Goal: Navigation & Orientation: Find specific page/section

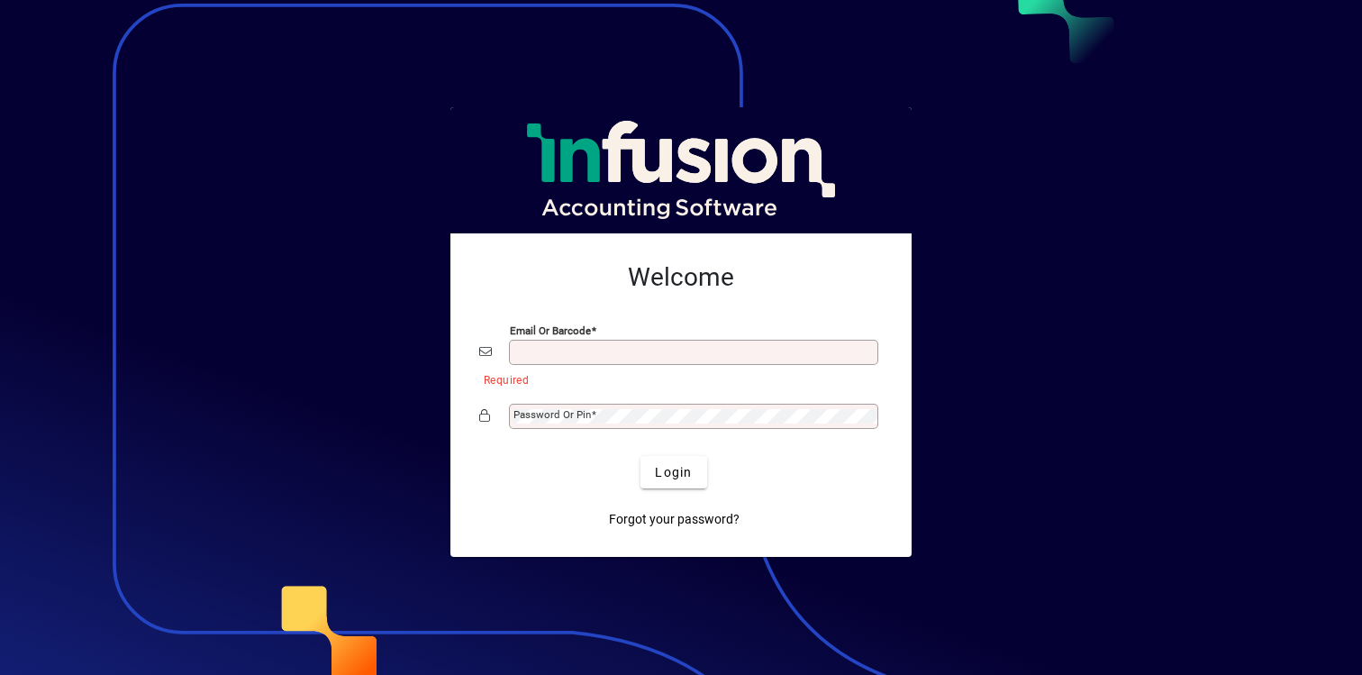
click at [635, 351] on input "Email or Barcode" at bounding box center [695, 352] width 364 height 14
type input "**********"
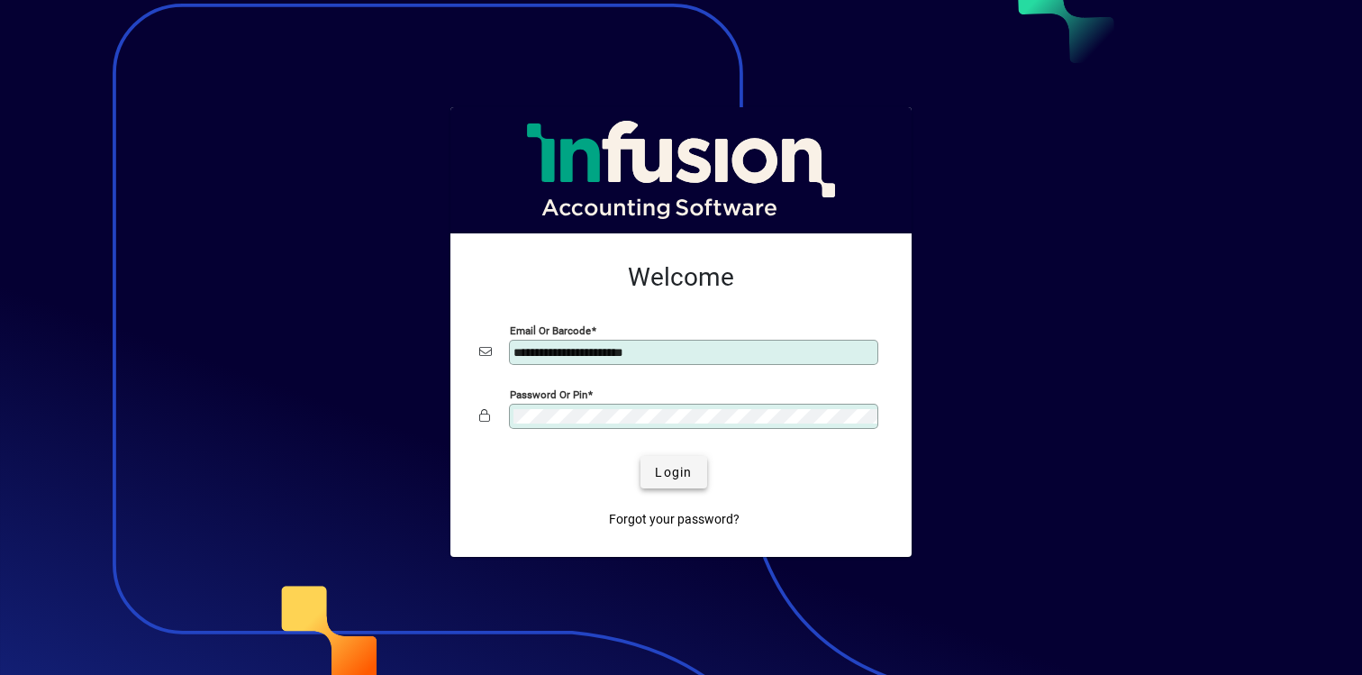
click at [661, 485] on span "submit" at bounding box center [673, 471] width 66 height 43
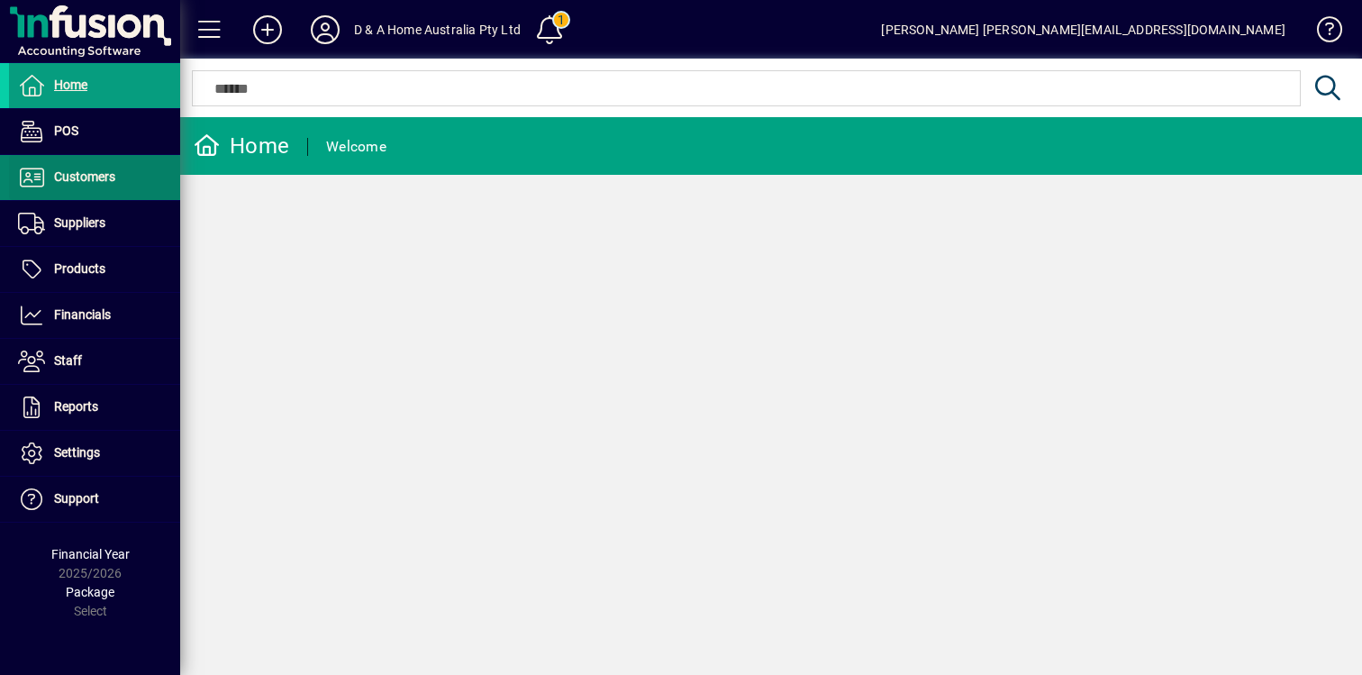
click at [120, 181] on span at bounding box center [94, 177] width 171 height 43
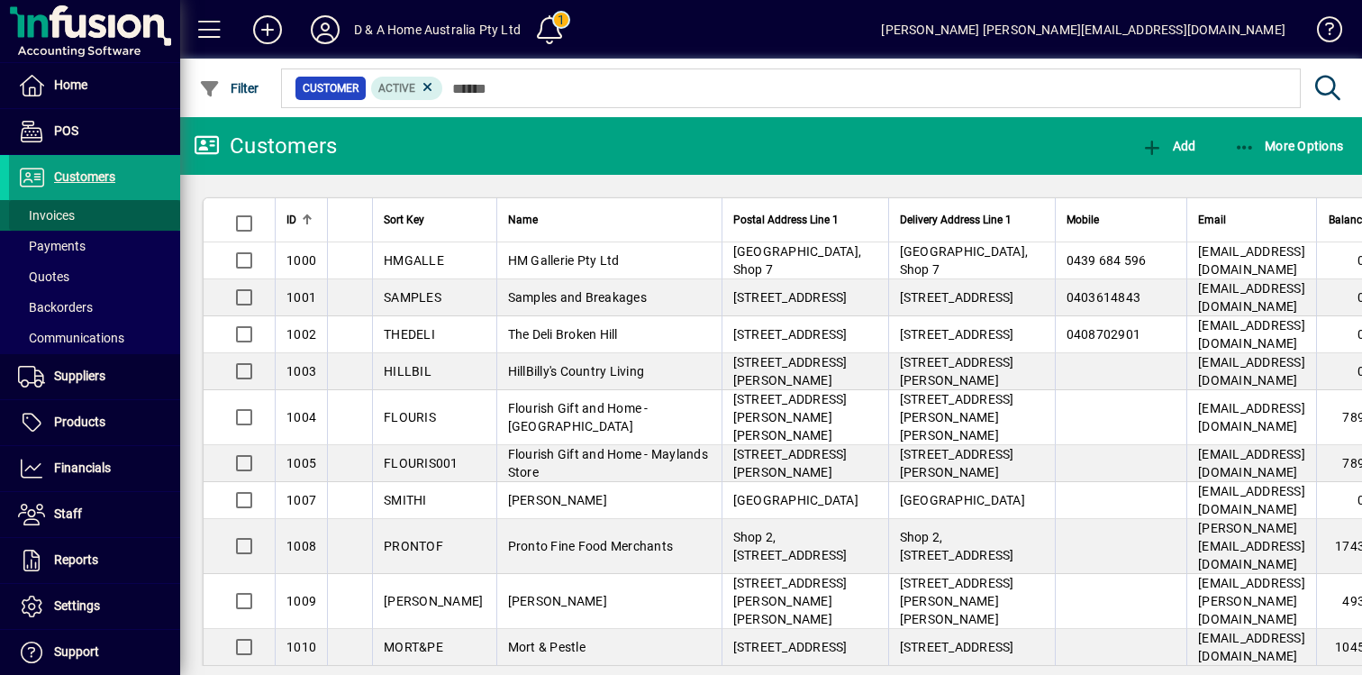
click at [128, 209] on span at bounding box center [94, 215] width 171 height 43
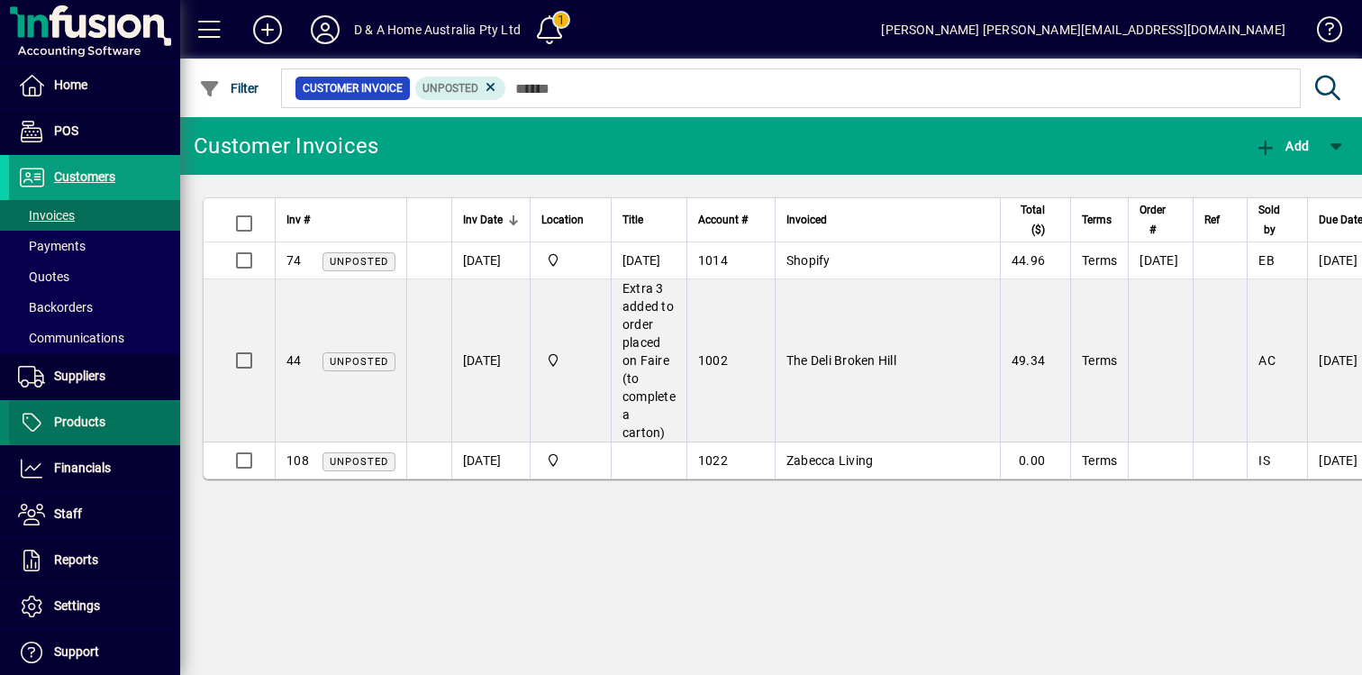
click at [114, 418] on span at bounding box center [94, 422] width 171 height 43
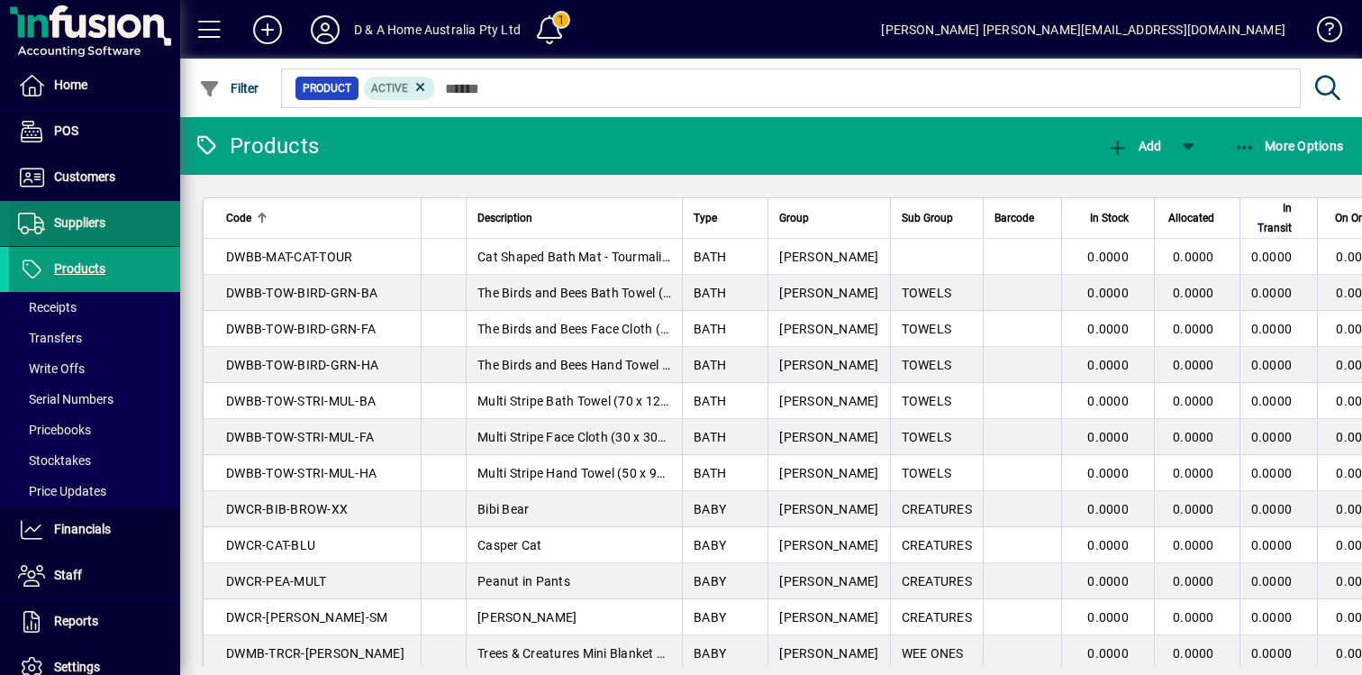
click at [122, 227] on span at bounding box center [94, 223] width 171 height 43
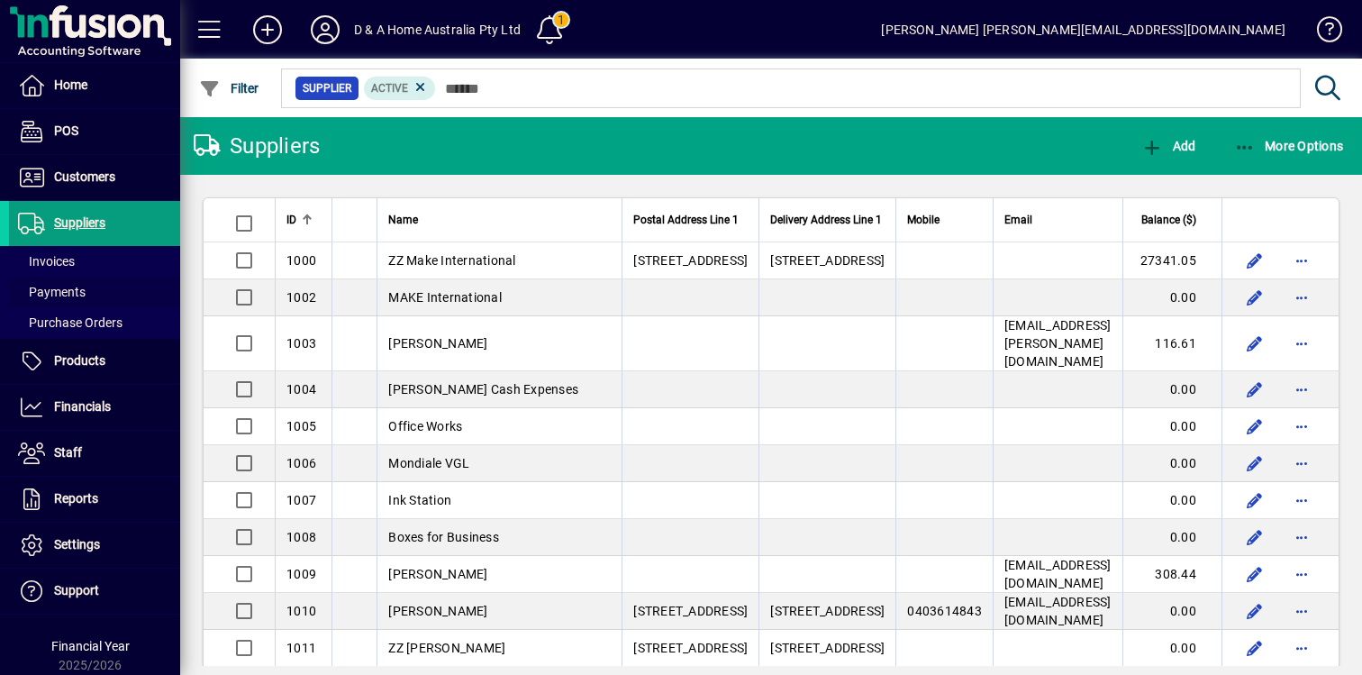
click at [102, 296] on span at bounding box center [94, 291] width 171 height 43
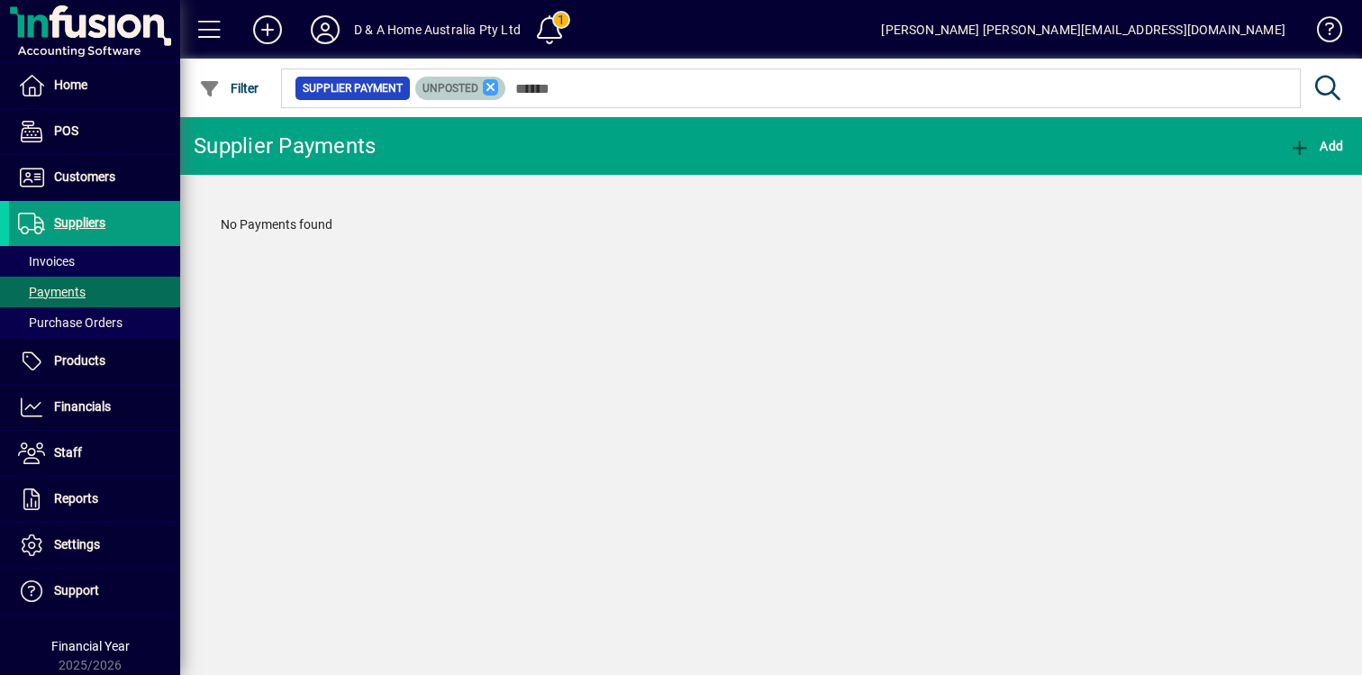
click at [492, 87] on icon at bounding box center [491, 87] width 16 height 16
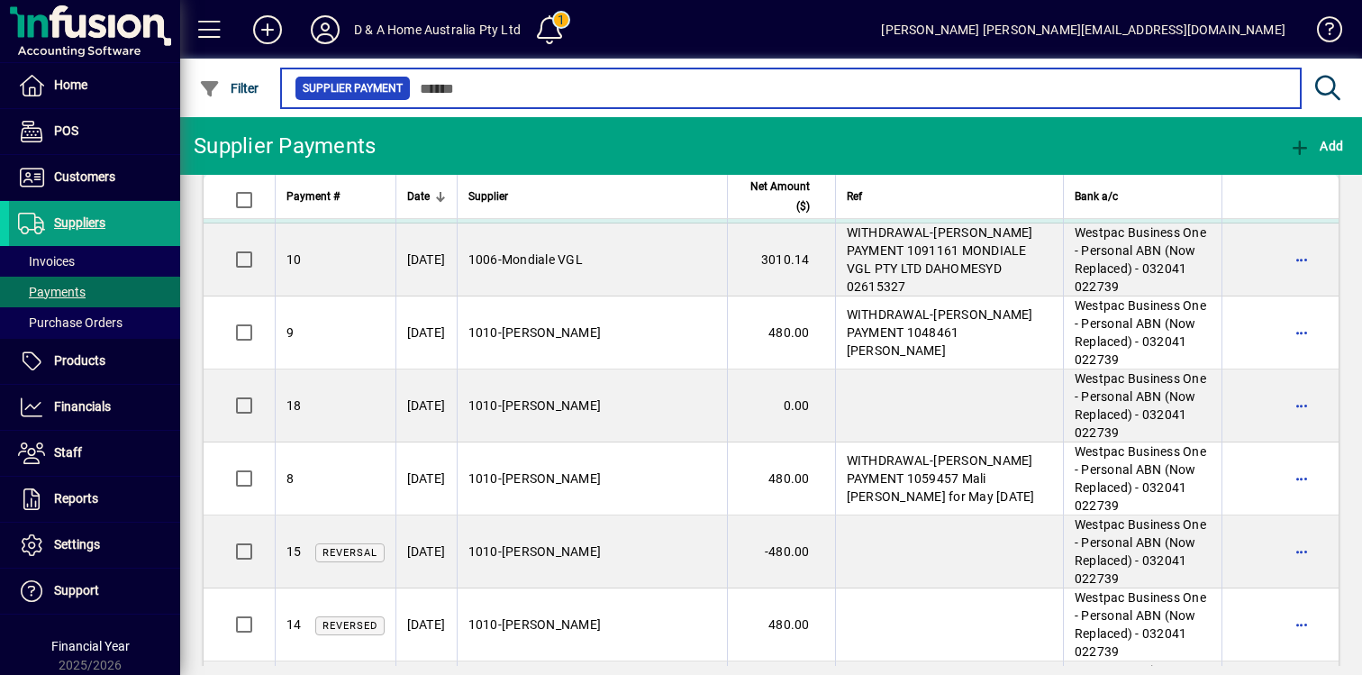
scroll to position [548, 0]
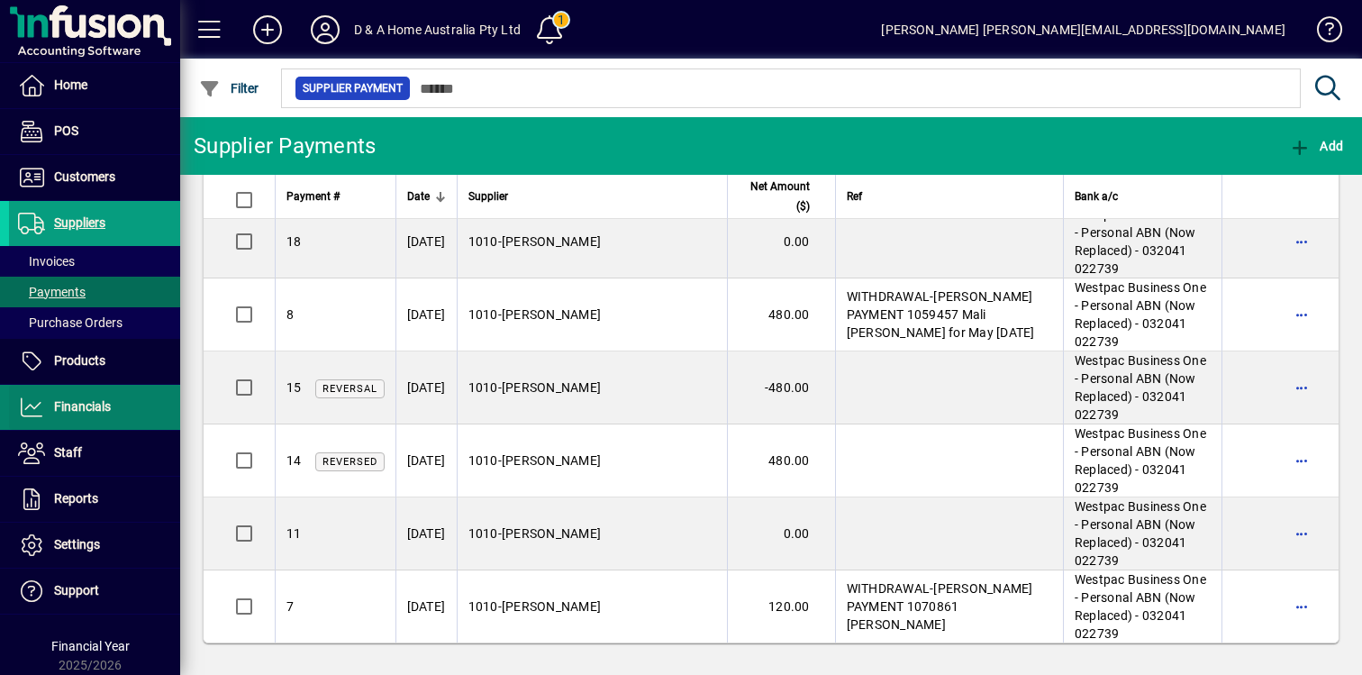
click at [124, 396] on span at bounding box center [94, 407] width 171 height 43
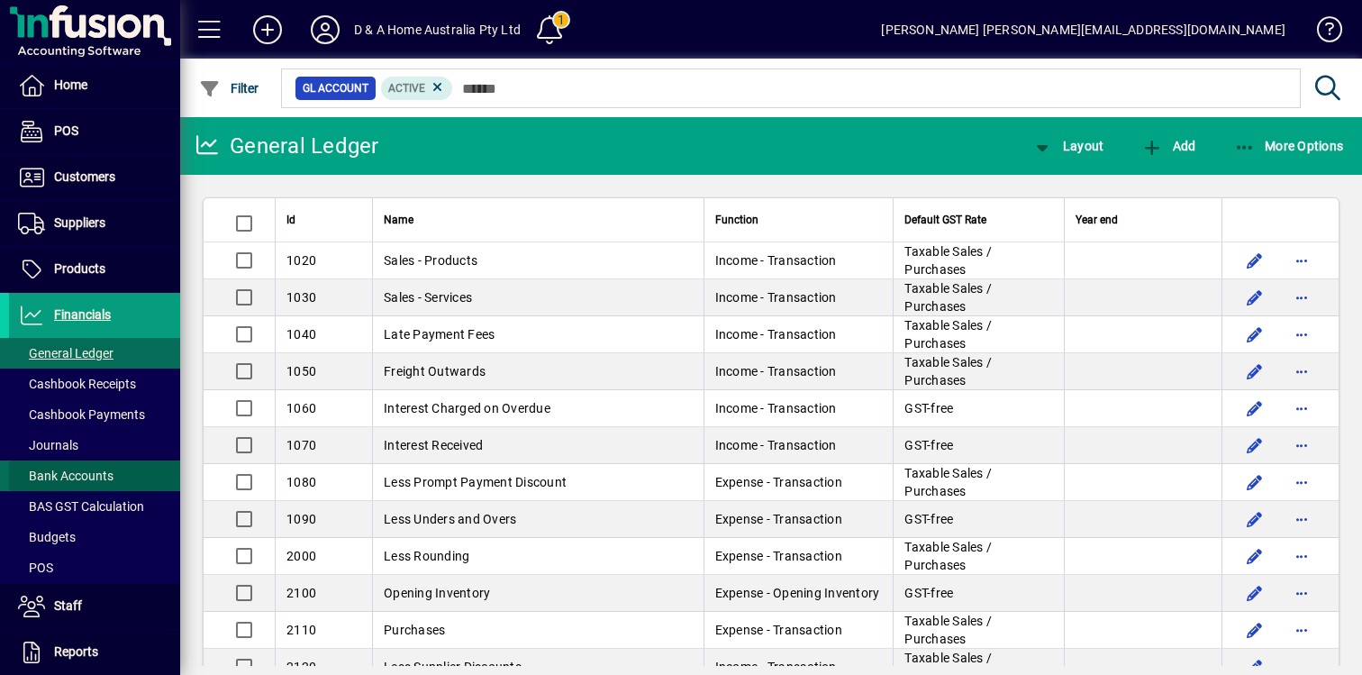
click at [123, 465] on span at bounding box center [94, 475] width 171 height 43
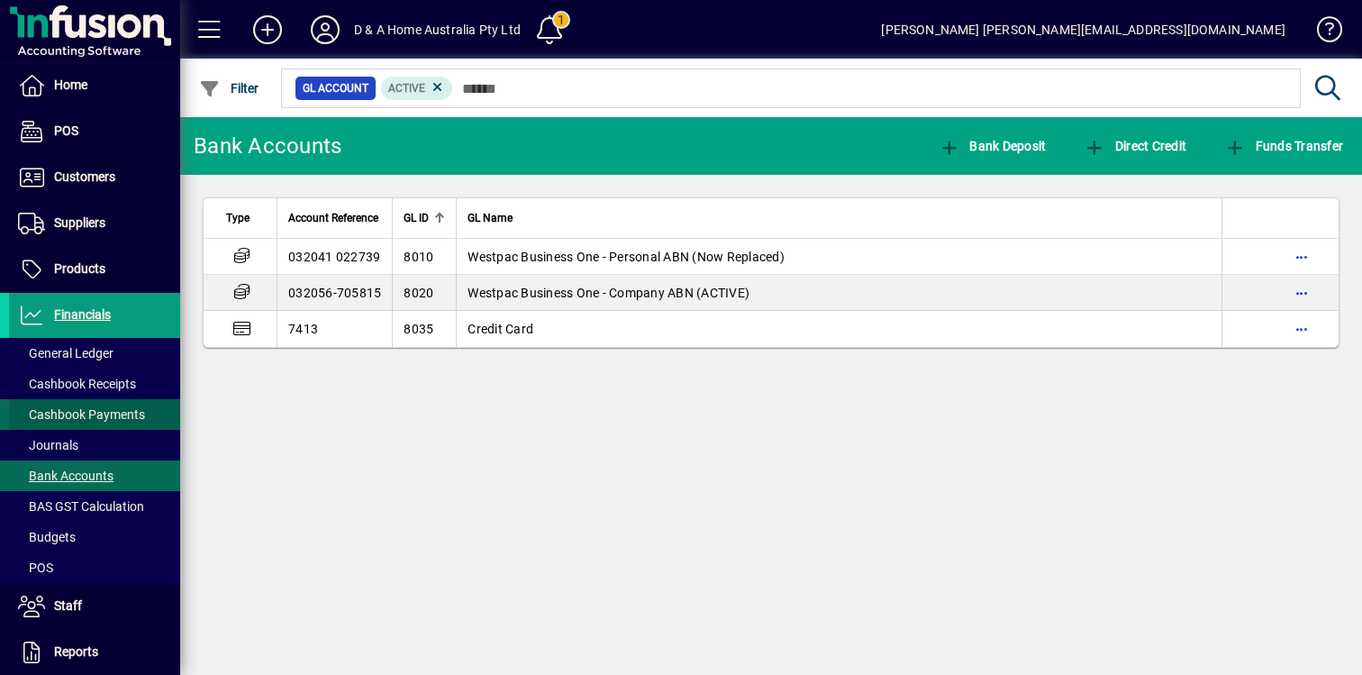
click at [135, 404] on span at bounding box center [94, 414] width 171 height 43
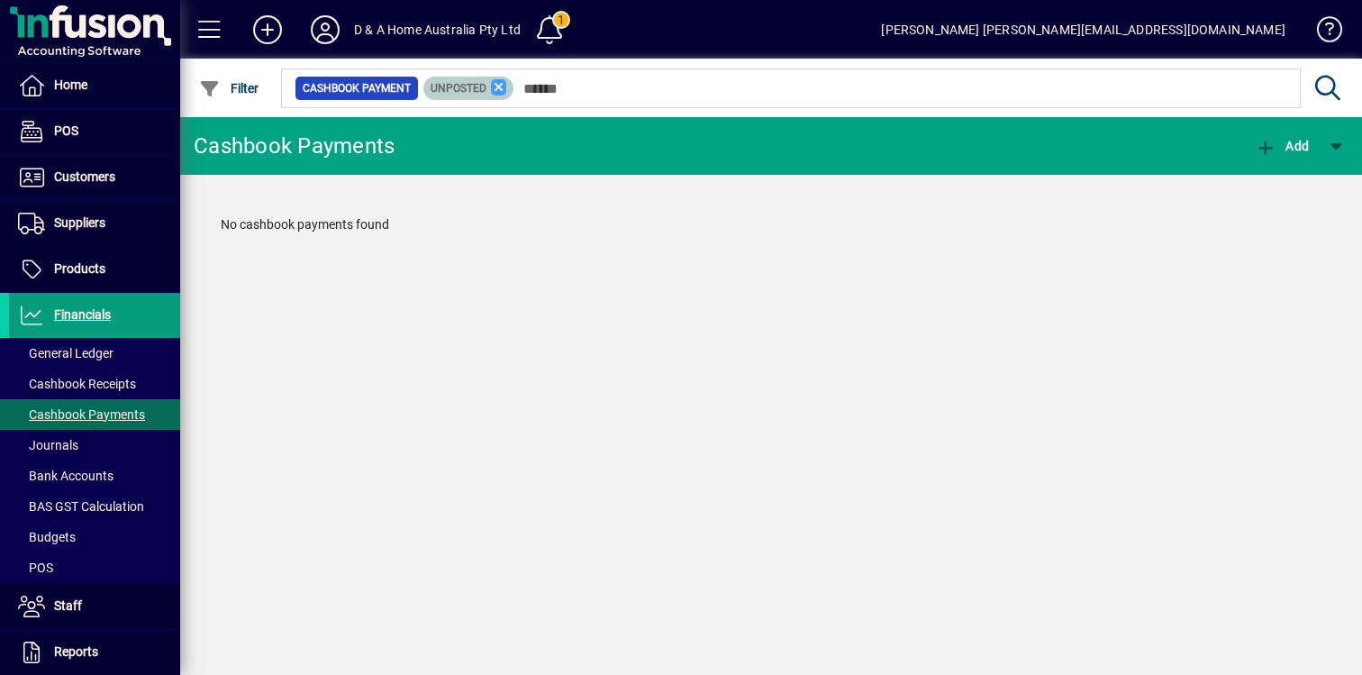
click at [496, 86] on icon at bounding box center [499, 87] width 16 height 16
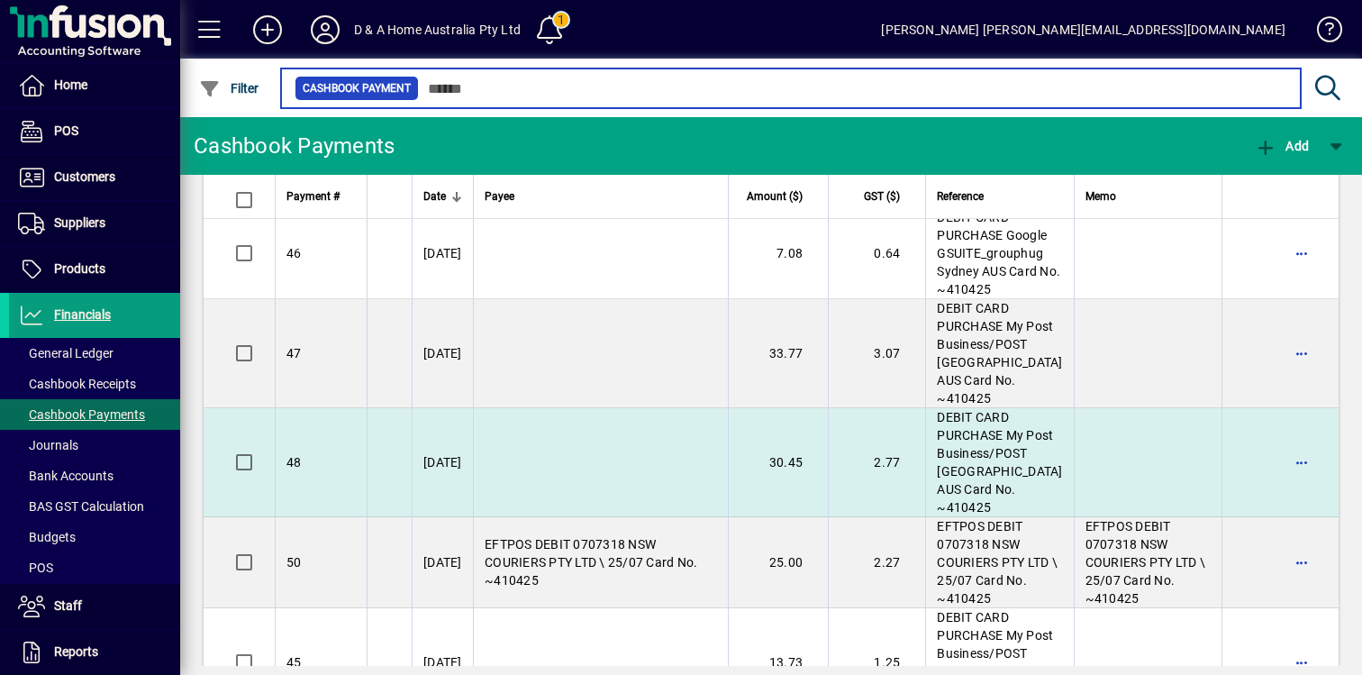
scroll to position [36, 0]
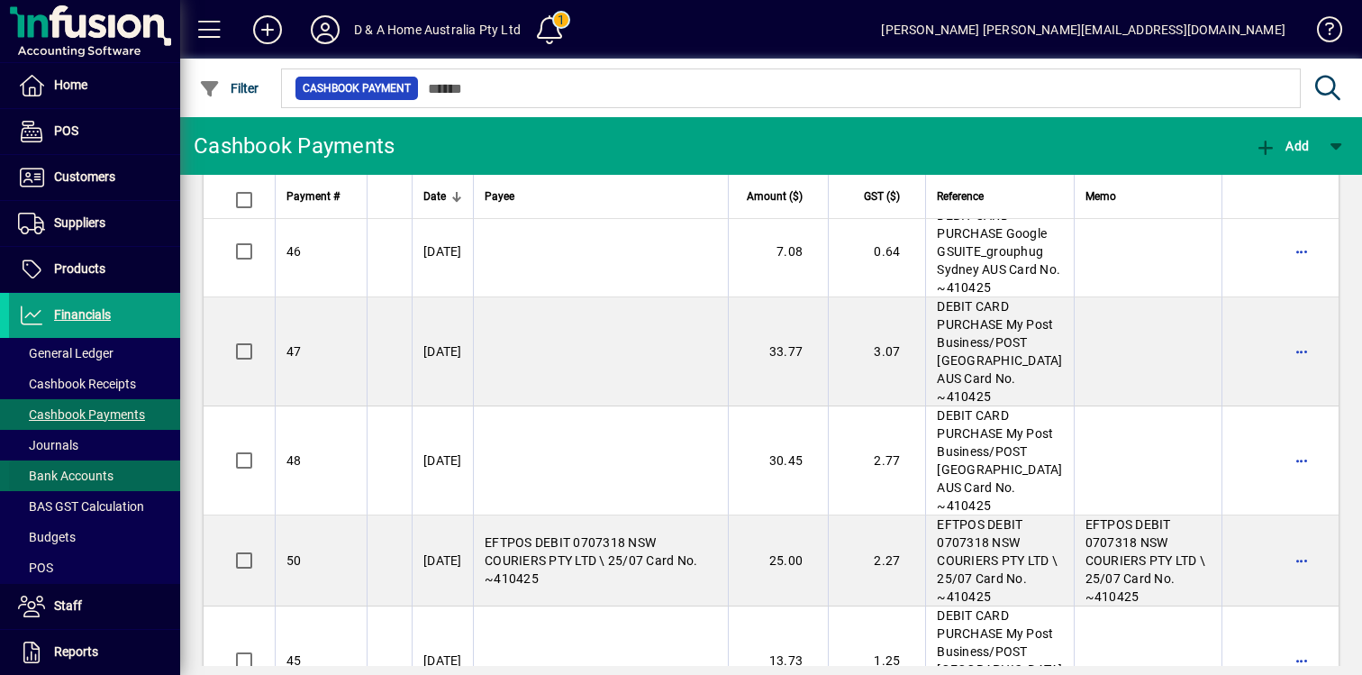
click at [104, 464] on span at bounding box center [94, 475] width 171 height 43
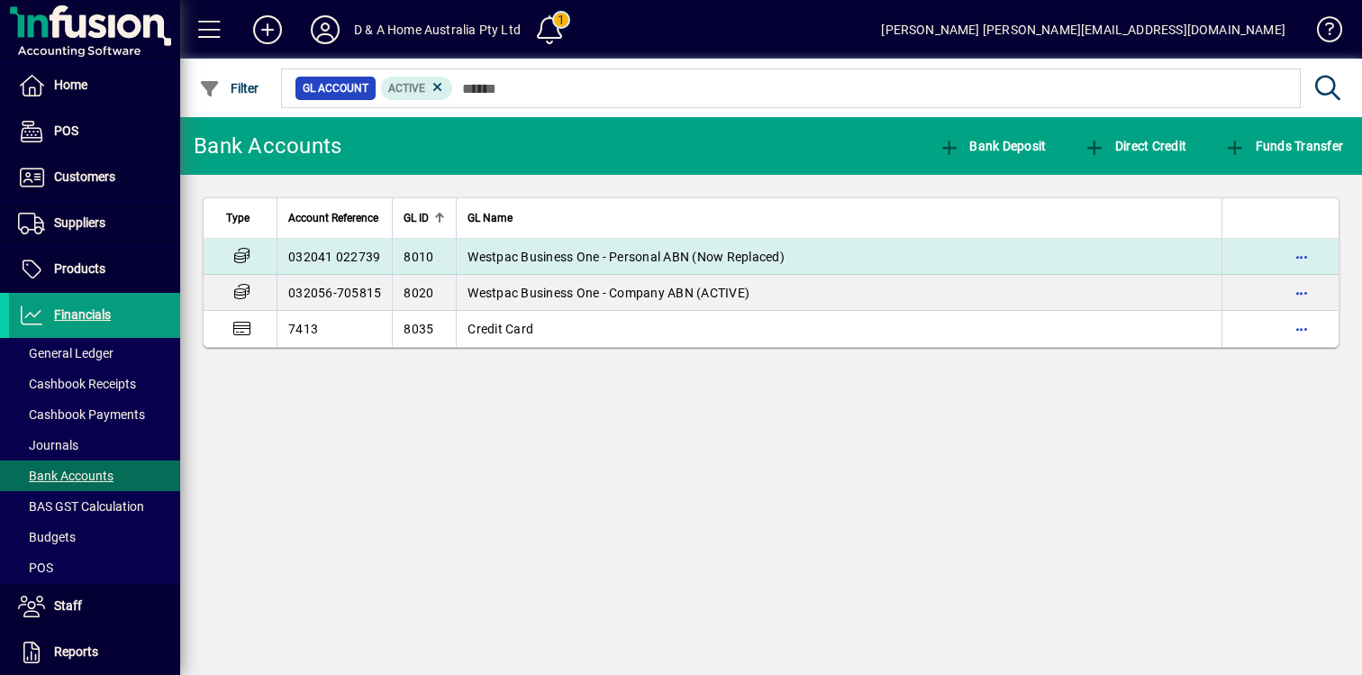
click at [560, 268] on td "Westpac Business One - Personal ABN (Now Replaced)" at bounding box center [839, 257] width 766 height 36
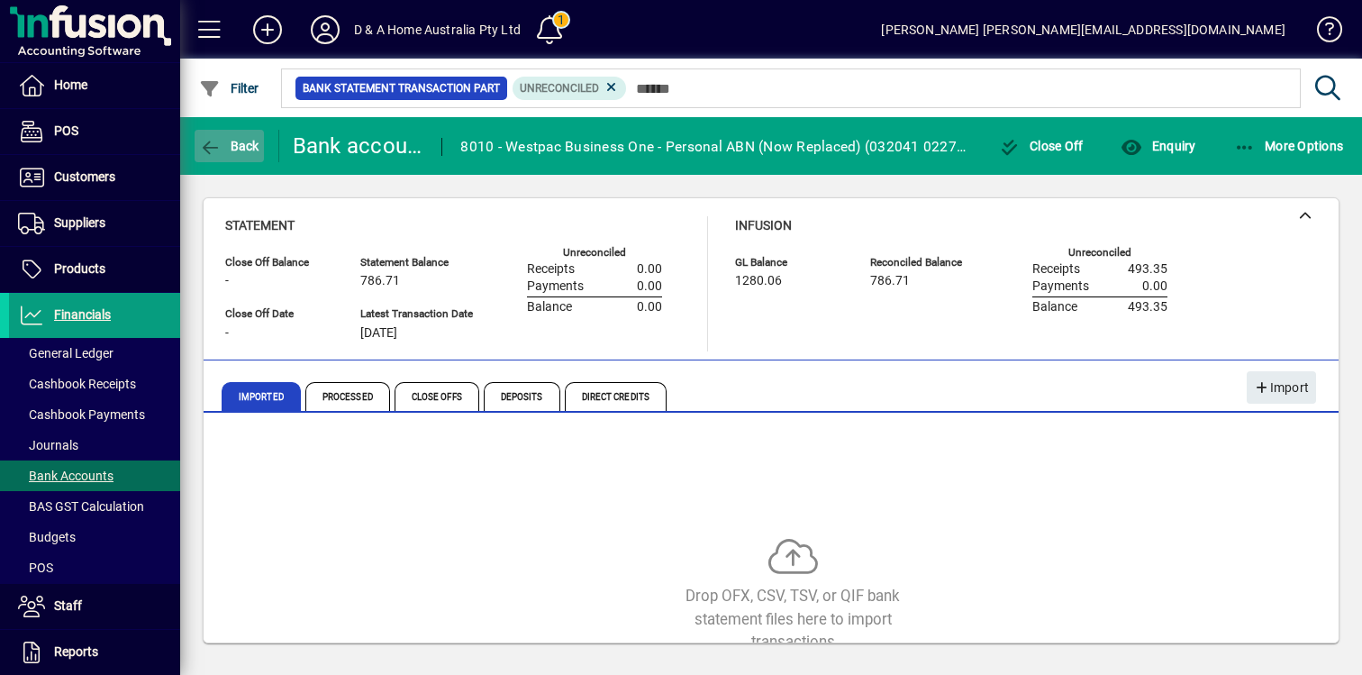
click at [245, 150] on span "Back" at bounding box center [229, 146] width 60 height 14
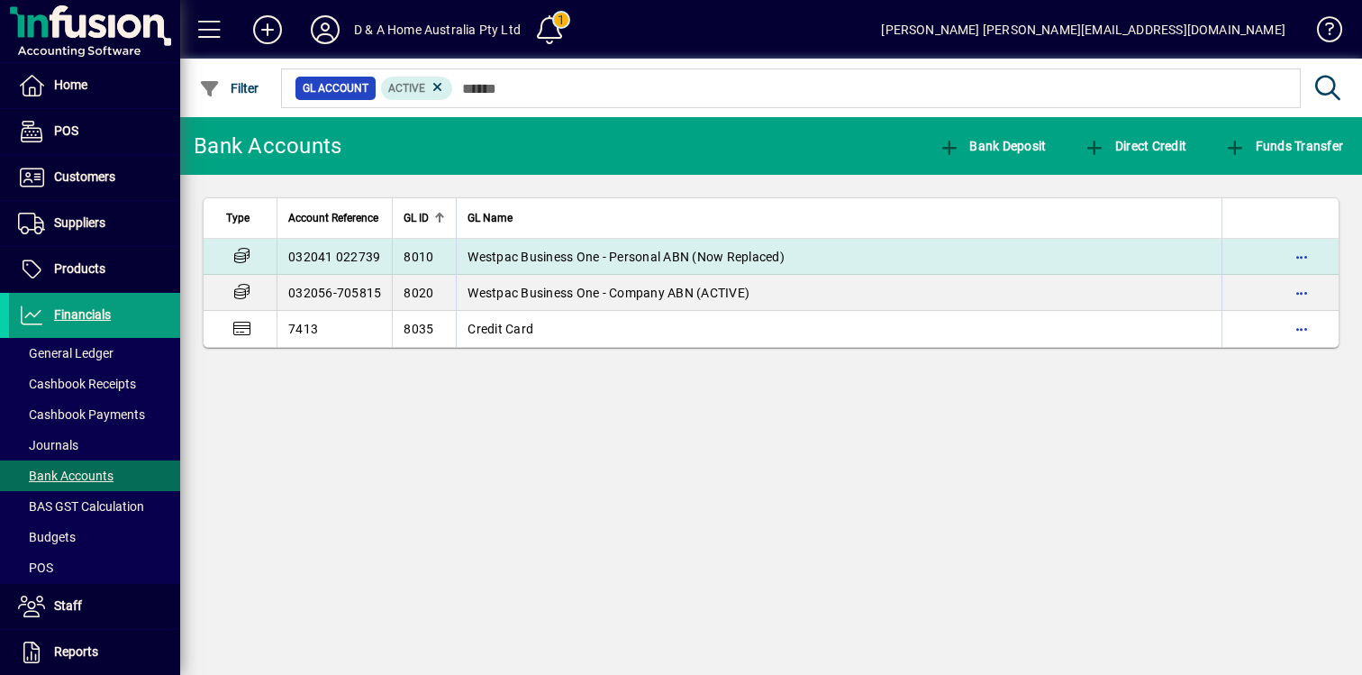
click at [453, 262] on td "8010" at bounding box center [424, 257] width 64 height 36
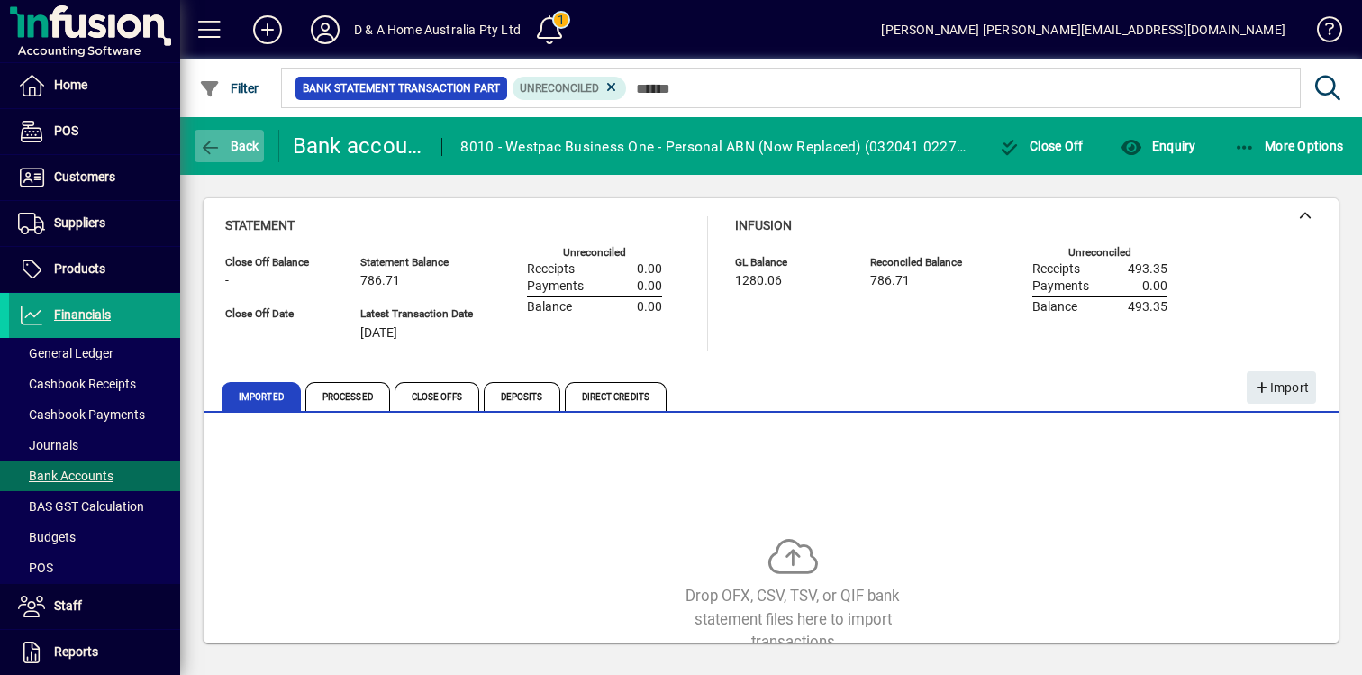
click at [253, 141] on span "Back" at bounding box center [229, 146] width 60 height 14
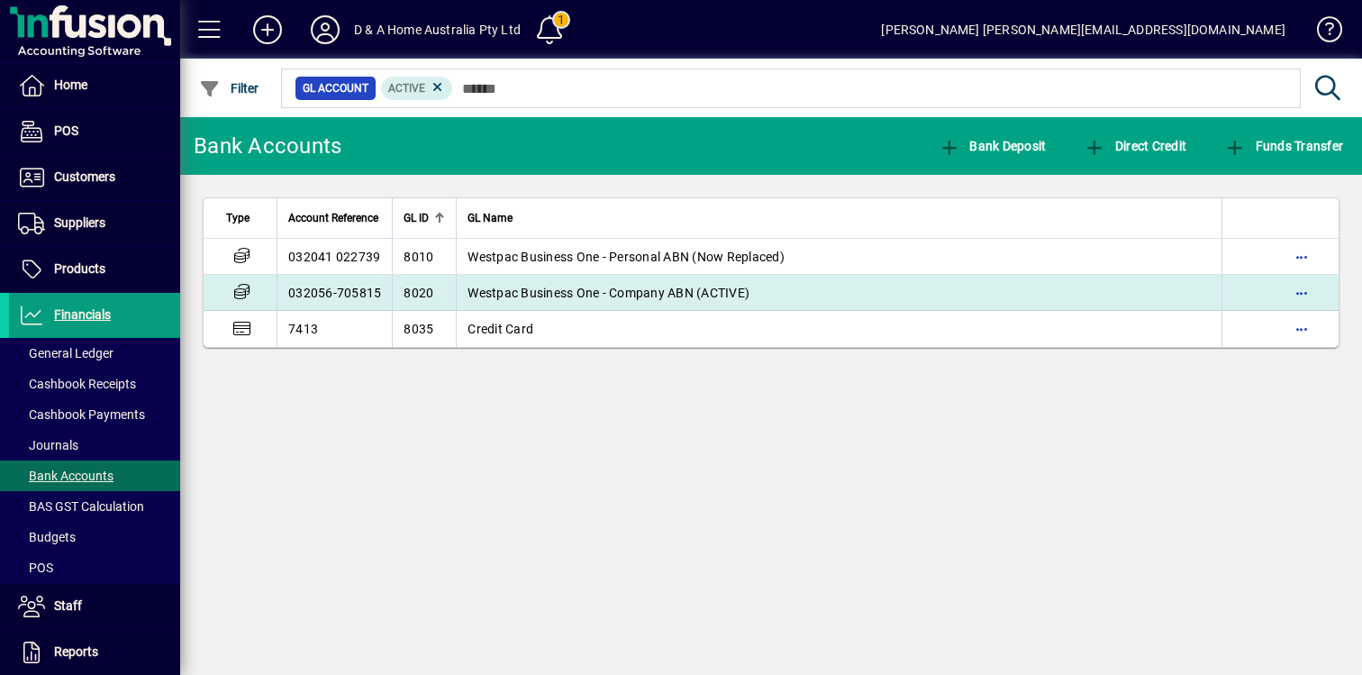
click at [617, 302] on td "Westpac Business One - Company ABN (ACTIVE)" at bounding box center [839, 293] width 766 height 36
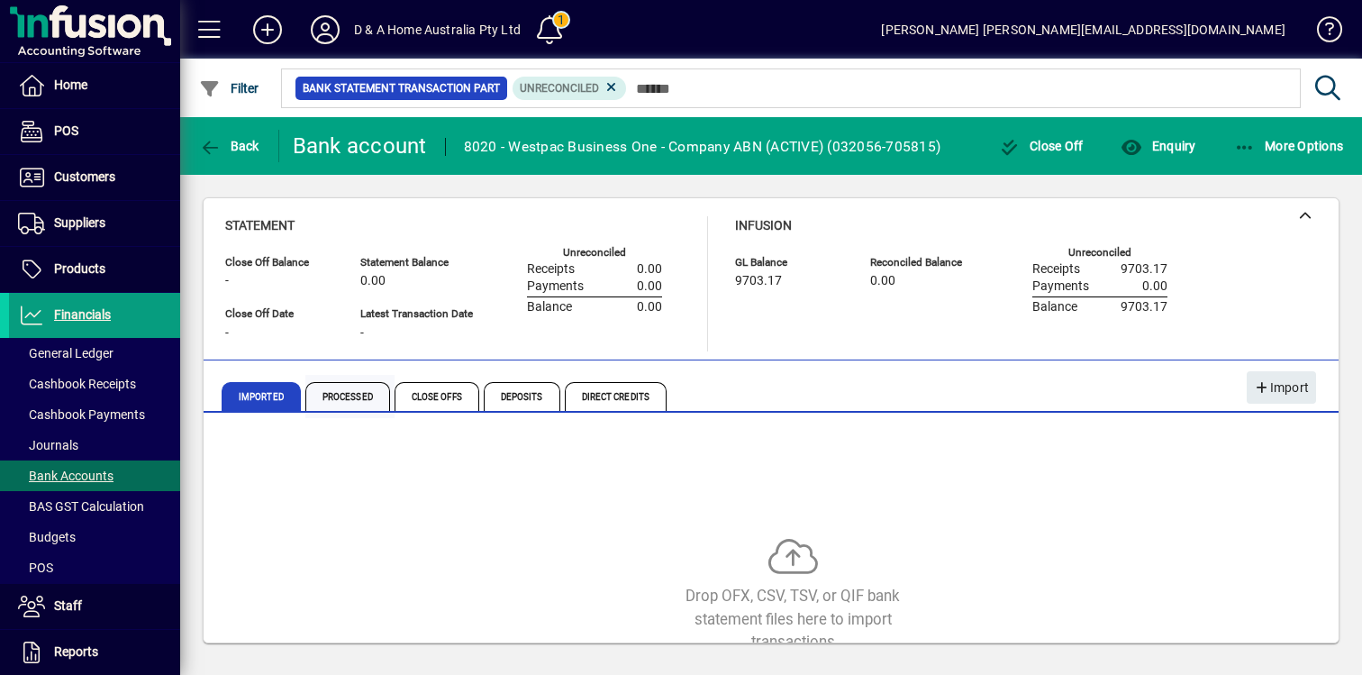
click at [345, 400] on span "Processed" at bounding box center [347, 396] width 85 height 29
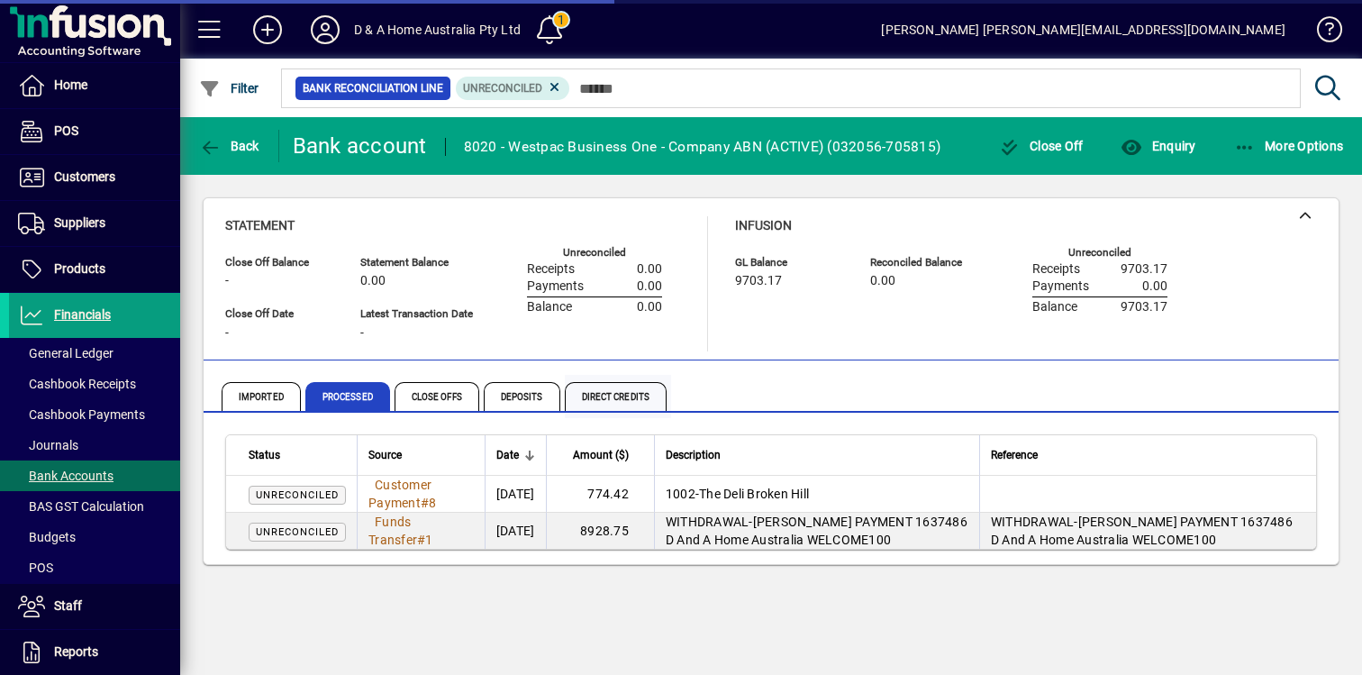
click at [592, 395] on span "Direct Credits" at bounding box center [616, 396] width 102 height 29
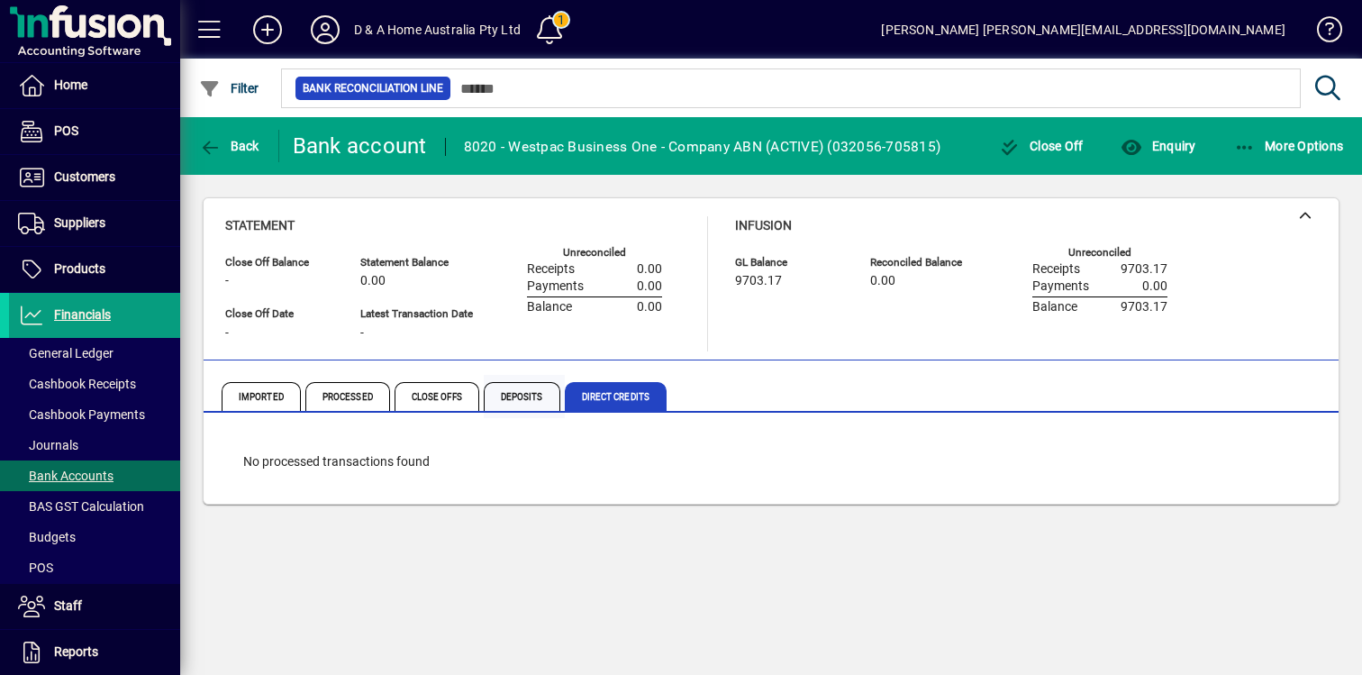
click at [529, 399] on span "Deposits" at bounding box center [522, 396] width 77 height 29
click at [439, 398] on span "Close Offs" at bounding box center [437, 396] width 85 height 29
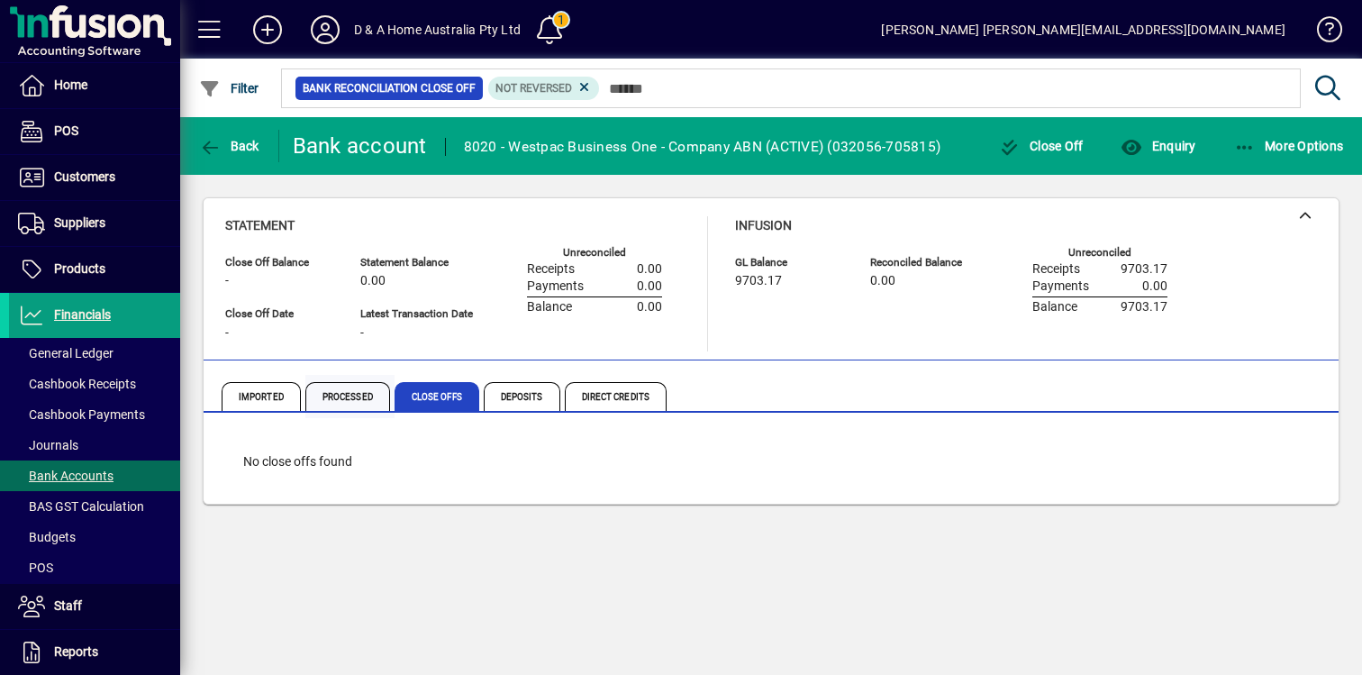
click at [349, 392] on span "Processed" at bounding box center [347, 396] width 85 height 29
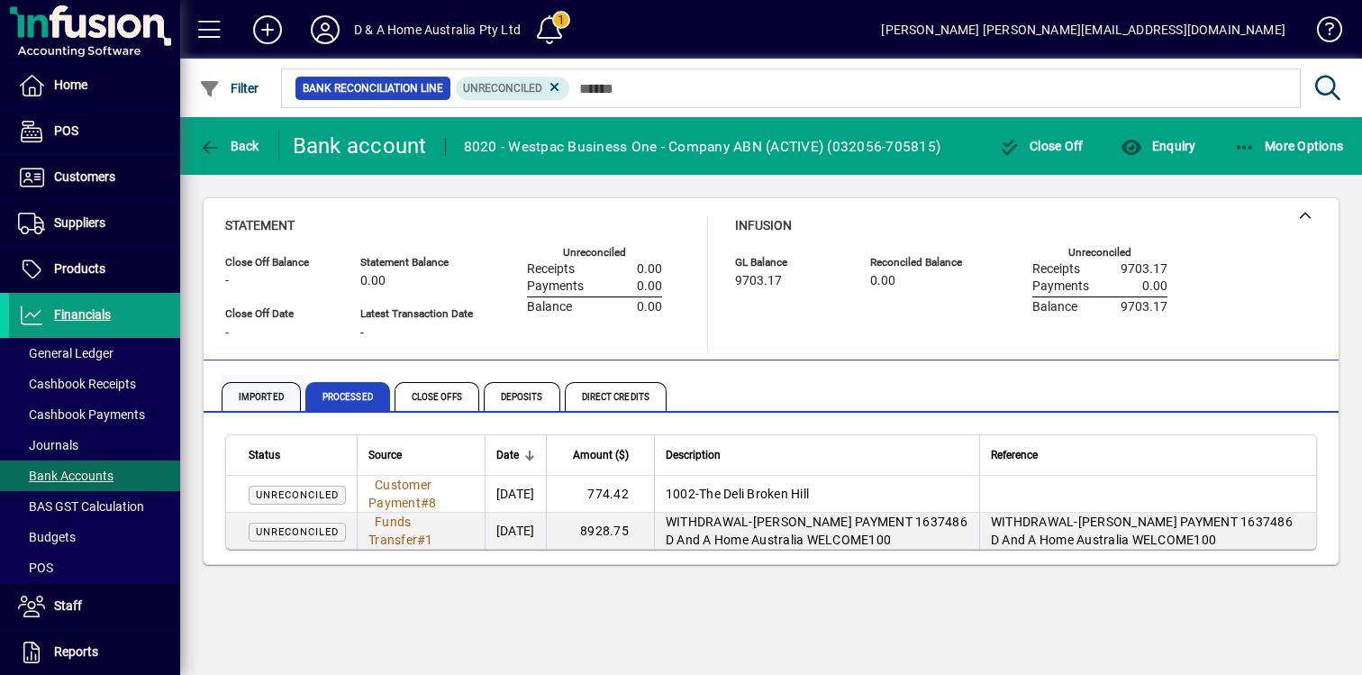
click at [272, 396] on span "Imported" at bounding box center [261, 396] width 79 height 29
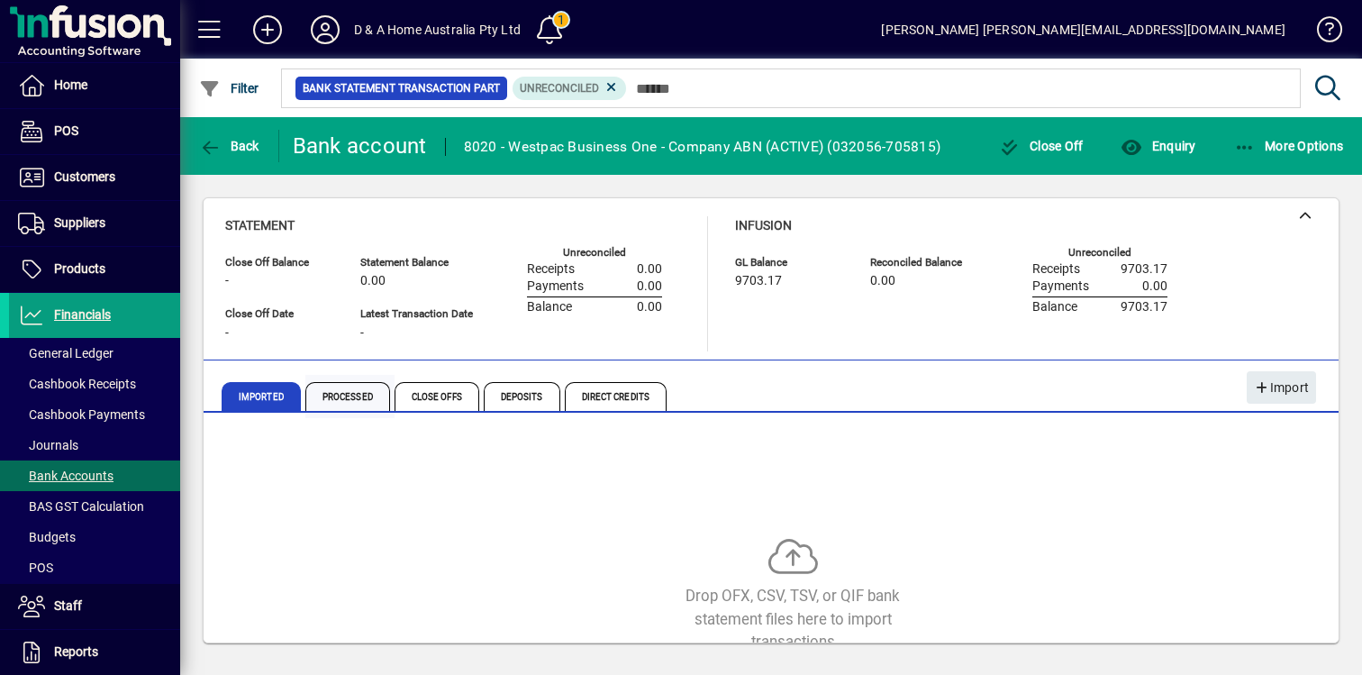
click at [364, 383] on span "Processed" at bounding box center [347, 396] width 85 height 29
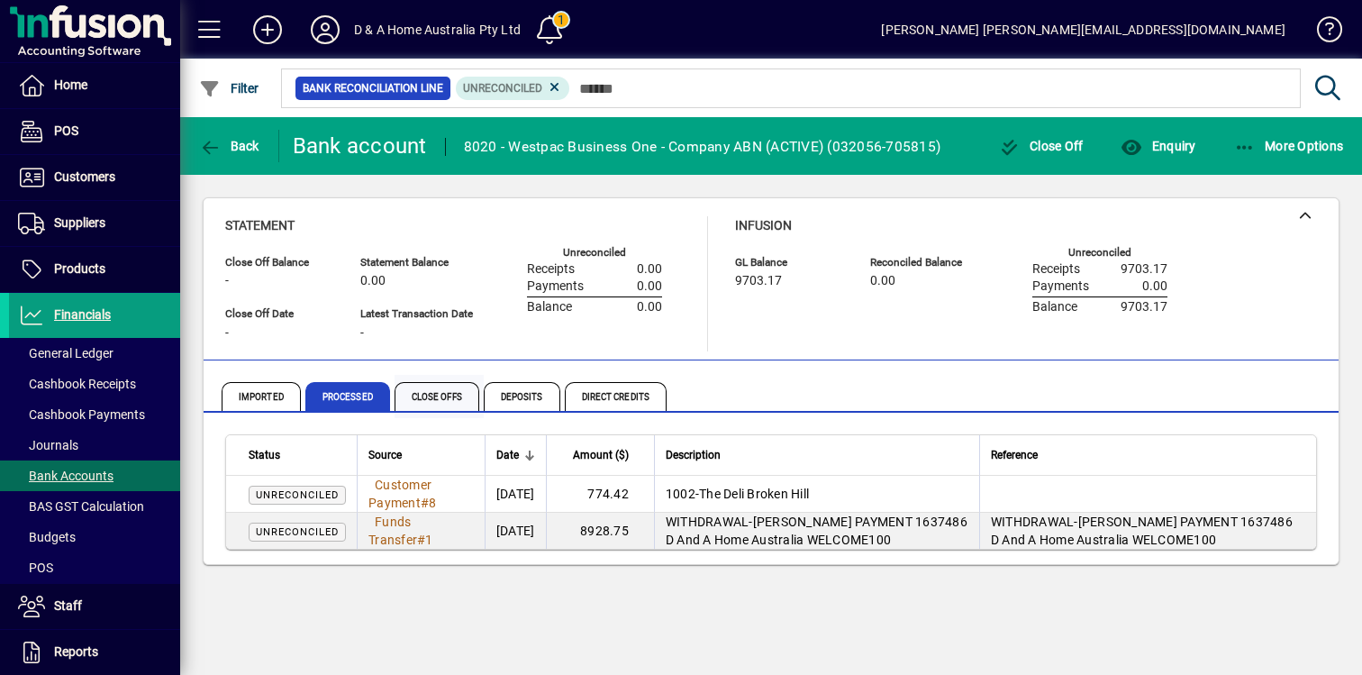
click at [436, 384] on span "Close Offs" at bounding box center [437, 396] width 85 height 29
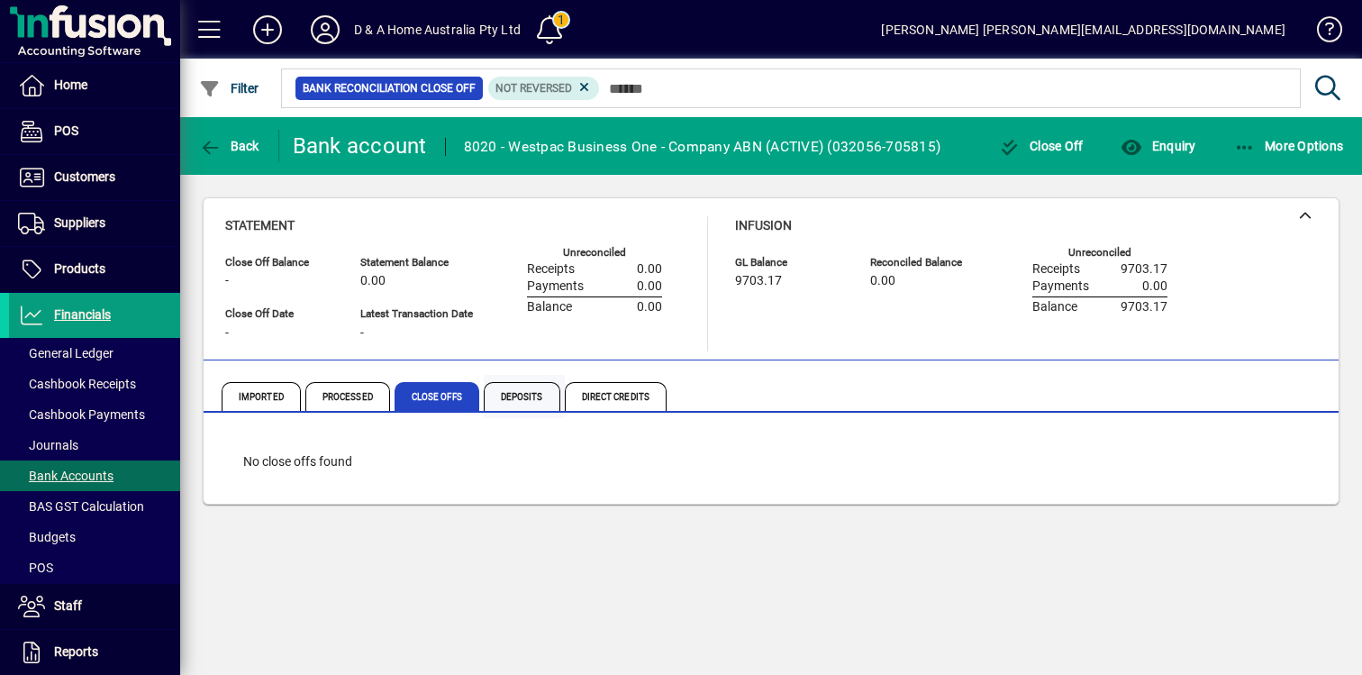
click at [513, 395] on span "Deposits" at bounding box center [522, 396] width 77 height 29
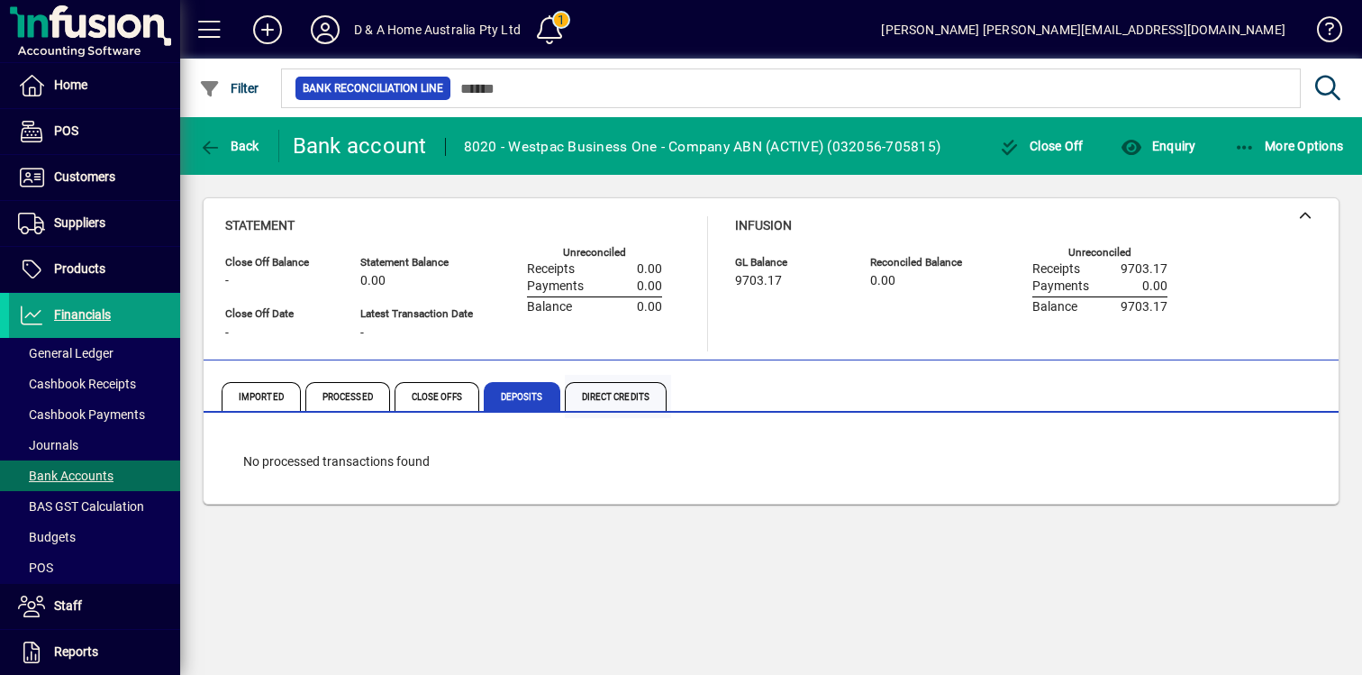
click at [601, 392] on span "Direct Credits" at bounding box center [616, 396] width 102 height 29
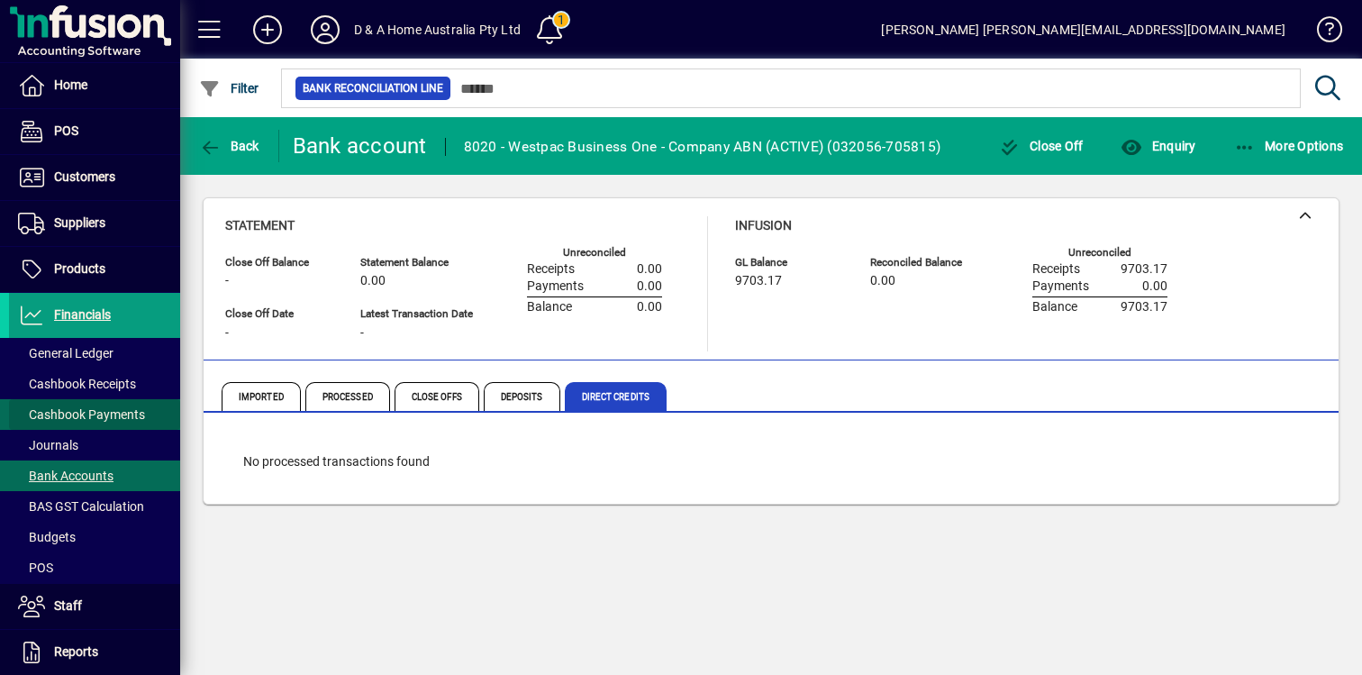
click at [133, 409] on span "Cashbook Payments" at bounding box center [81, 414] width 127 height 14
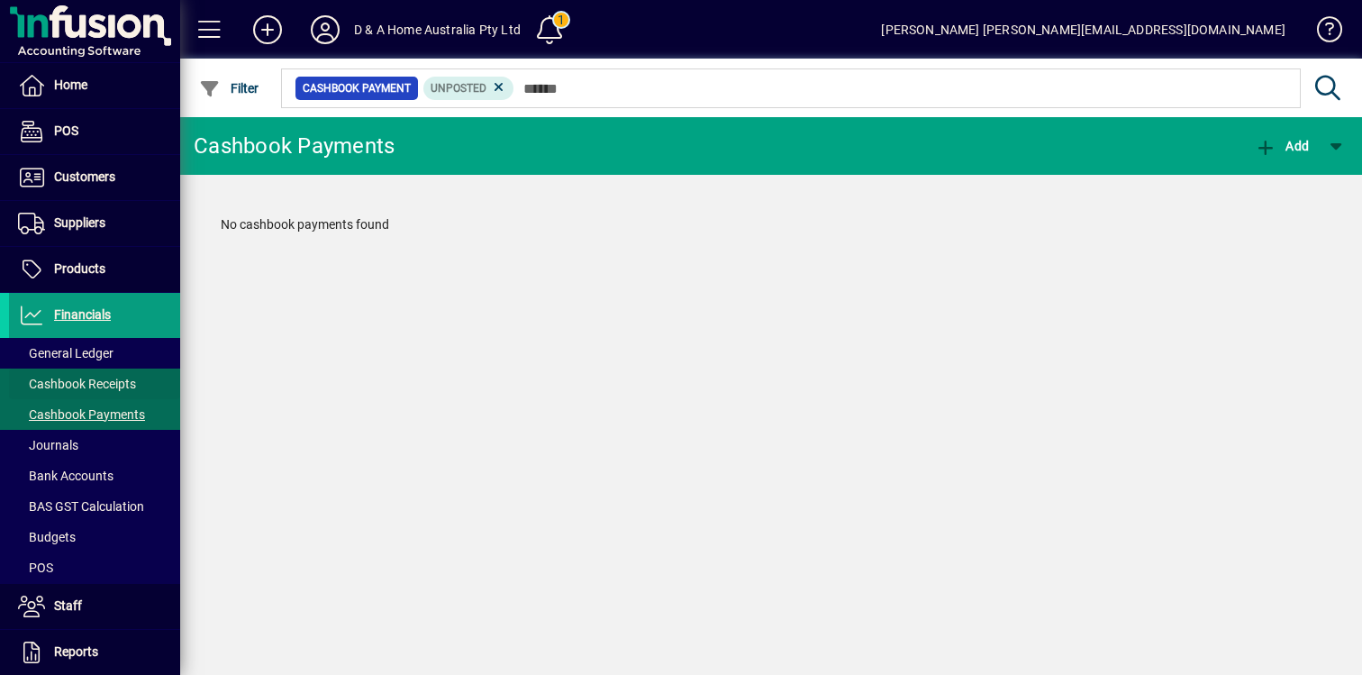
click at [126, 377] on span "Cashbook Receipts" at bounding box center [77, 384] width 118 height 14
click at [124, 416] on span "Cashbook Payments" at bounding box center [81, 414] width 127 height 14
click at [501, 88] on icon at bounding box center [499, 87] width 16 height 16
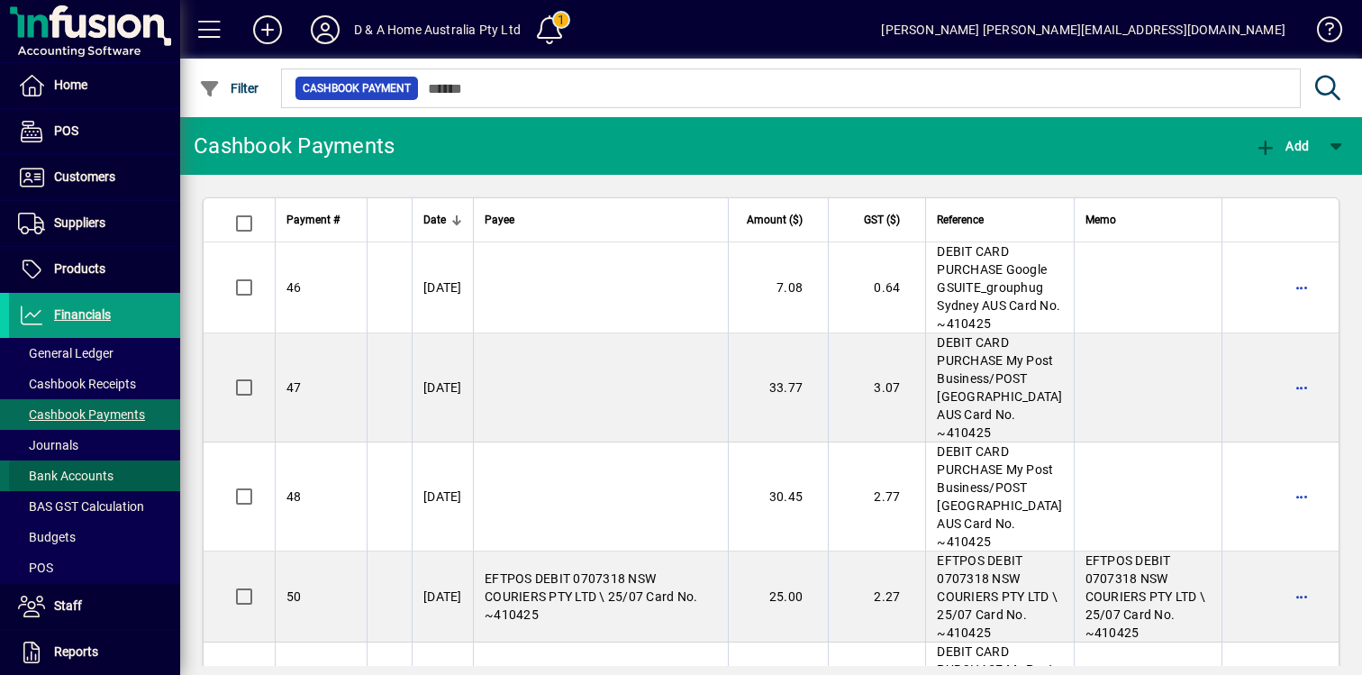
click at [128, 474] on span at bounding box center [94, 475] width 171 height 43
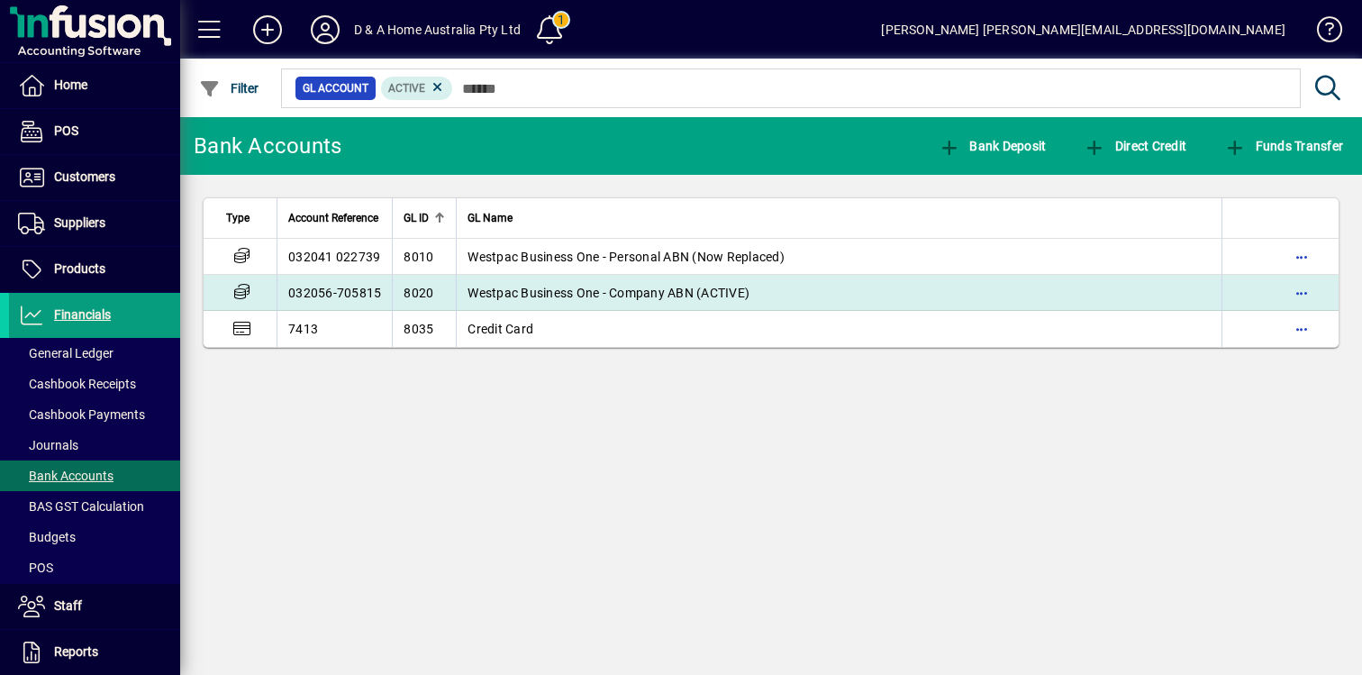
click at [525, 291] on span "Westpac Business One - Company ABN (ACTIVE)" at bounding box center [609, 293] width 282 height 14
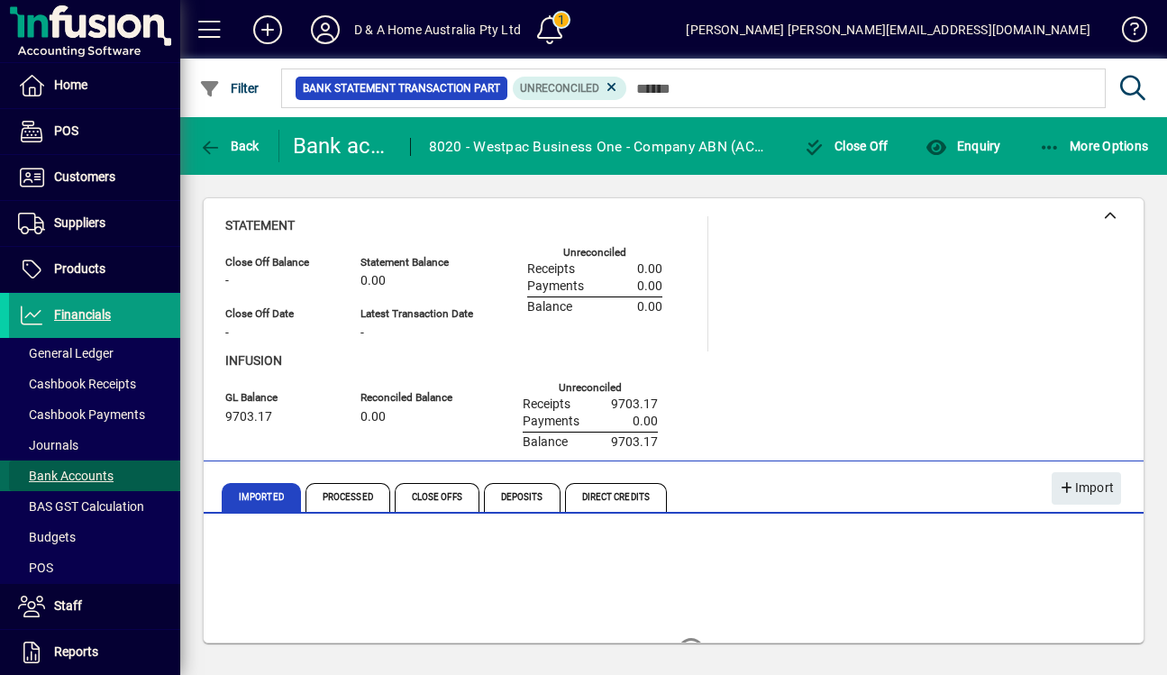
click at [112, 471] on span "Bank Accounts" at bounding box center [65, 475] width 95 height 14
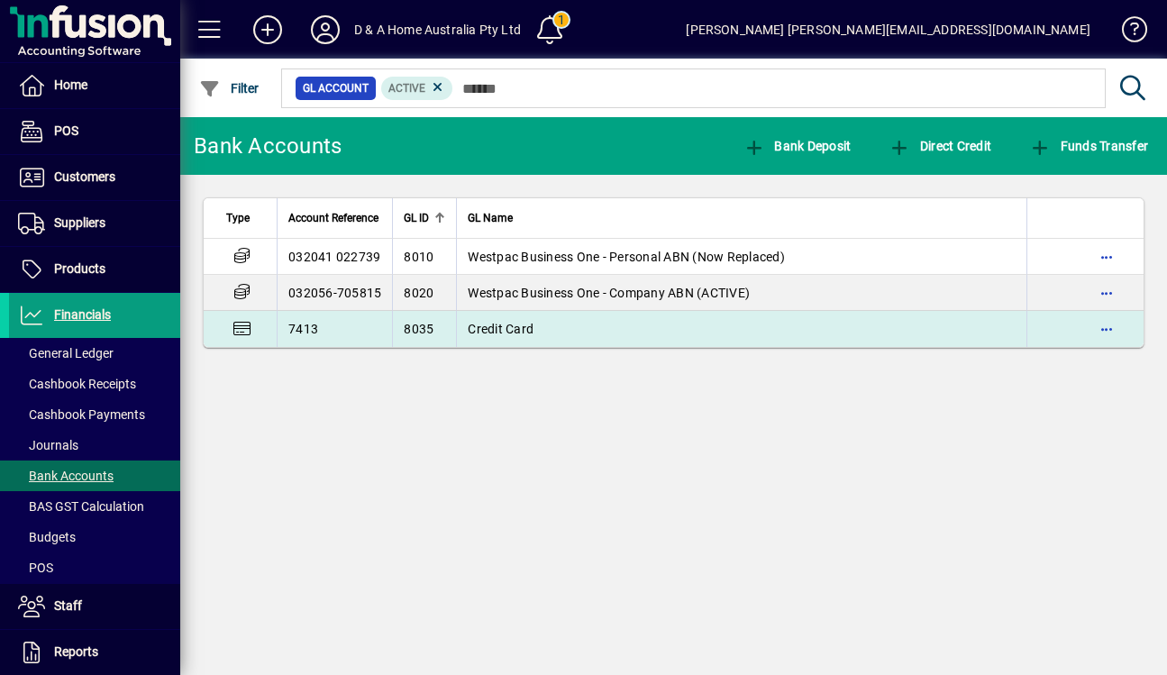
click at [530, 330] on span "Credit Card" at bounding box center [501, 329] width 66 height 14
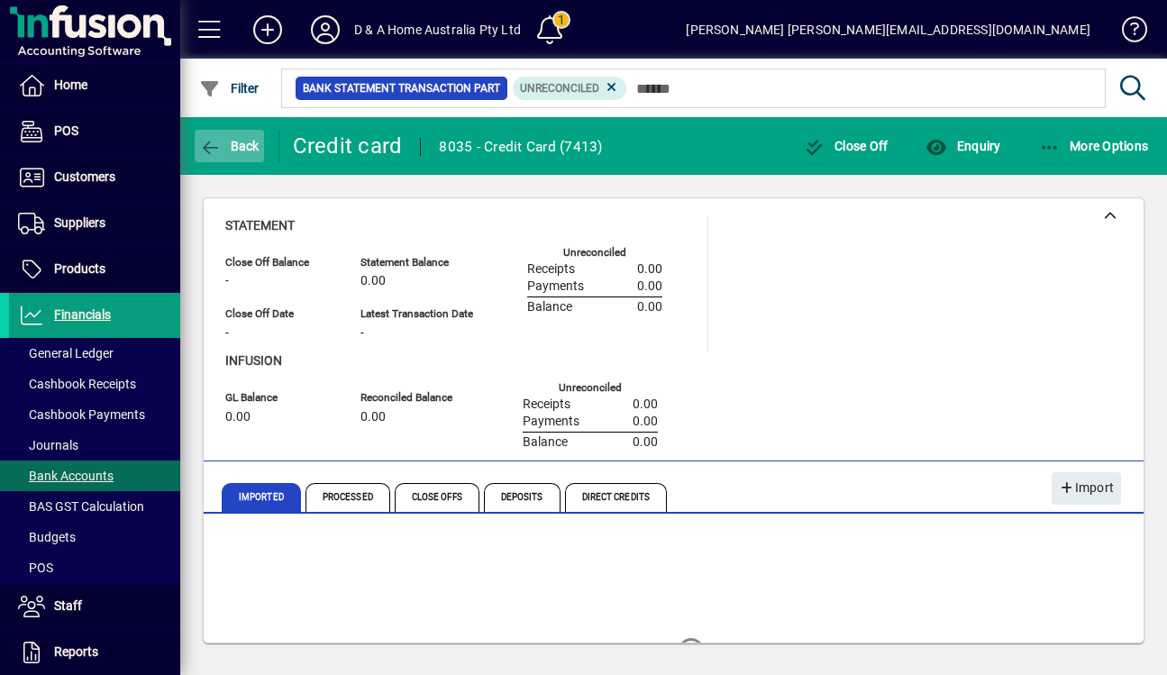
click at [247, 140] on span "Back" at bounding box center [229, 146] width 60 height 14
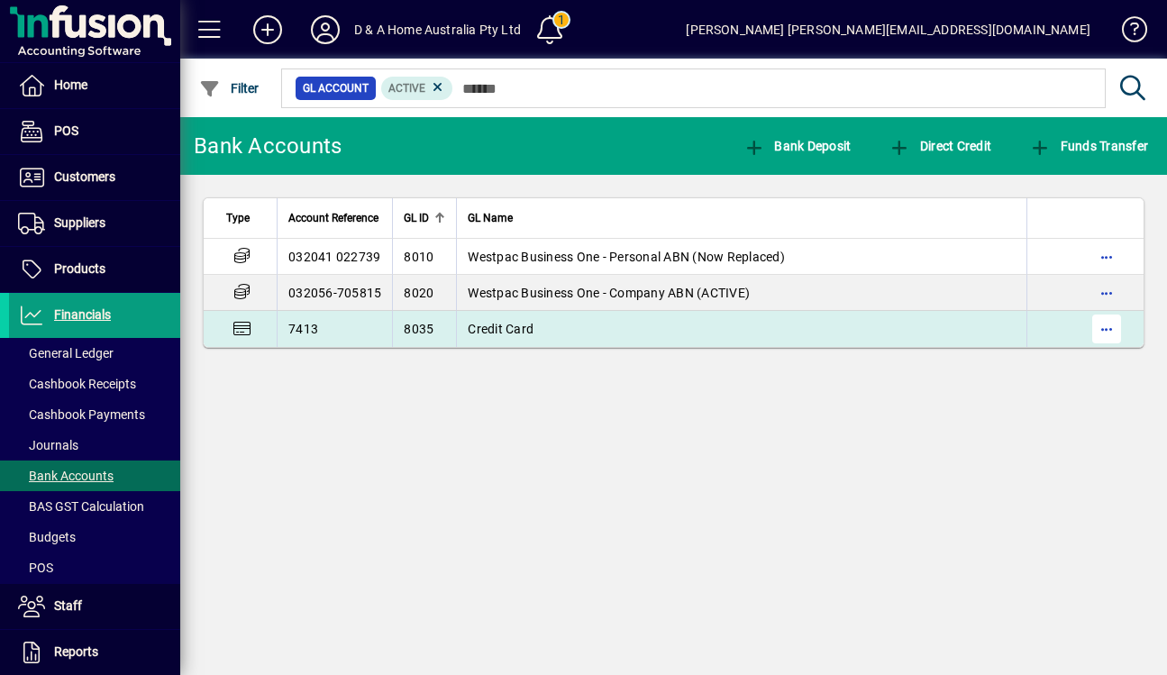
click at [1105, 336] on span "button" at bounding box center [1106, 328] width 43 height 43
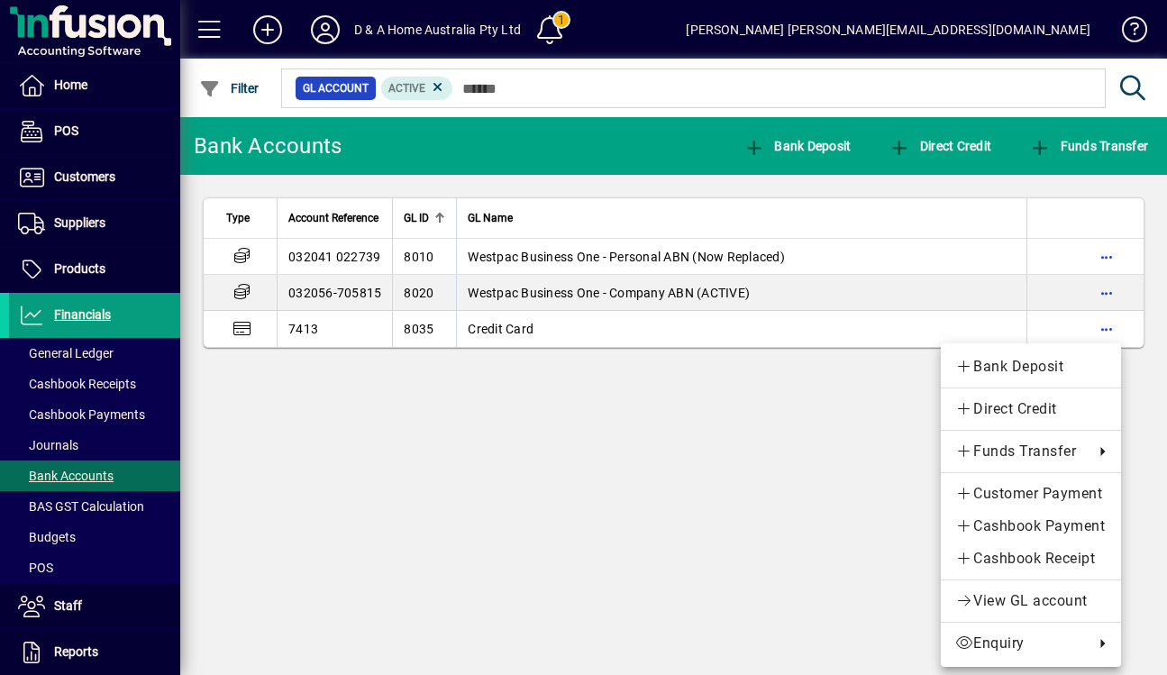
click at [840, 407] on div at bounding box center [583, 337] width 1167 height 675
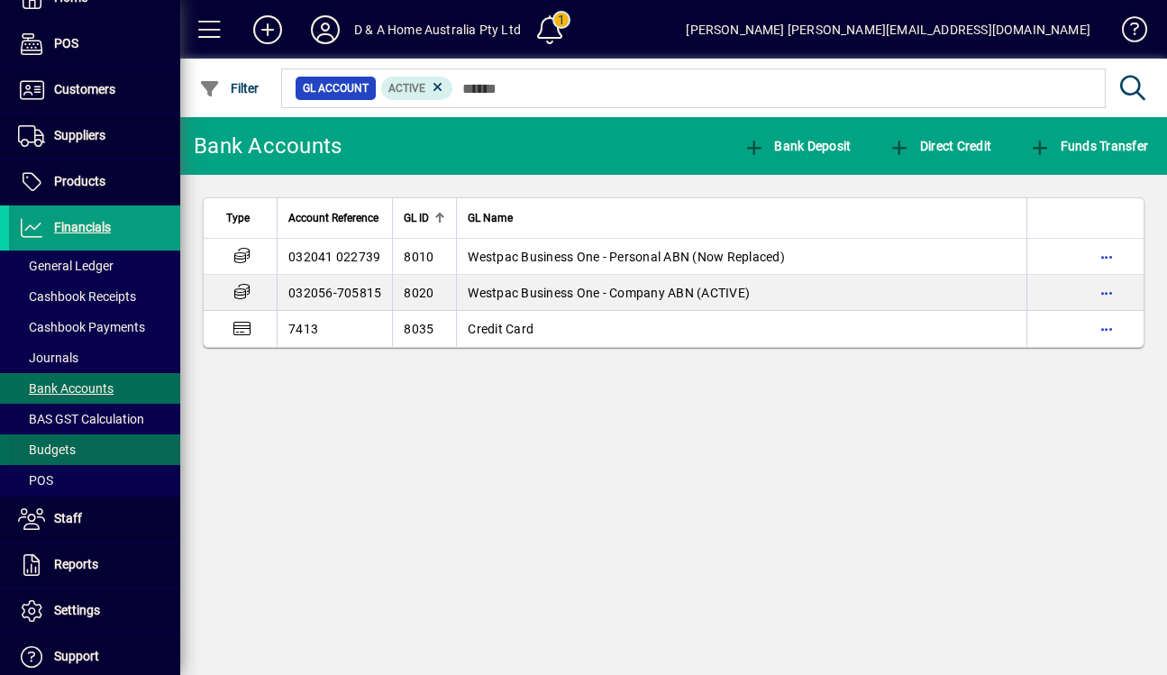
scroll to position [126, 0]
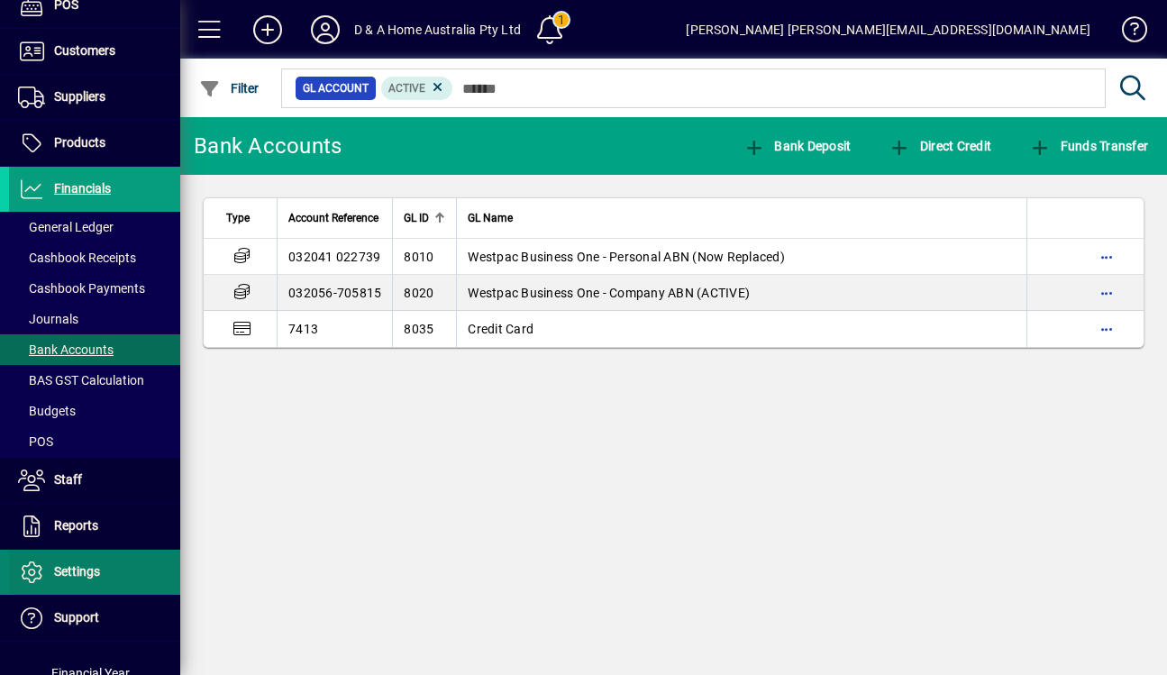
click at [104, 570] on span at bounding box center [94, 571] width 171 height 43
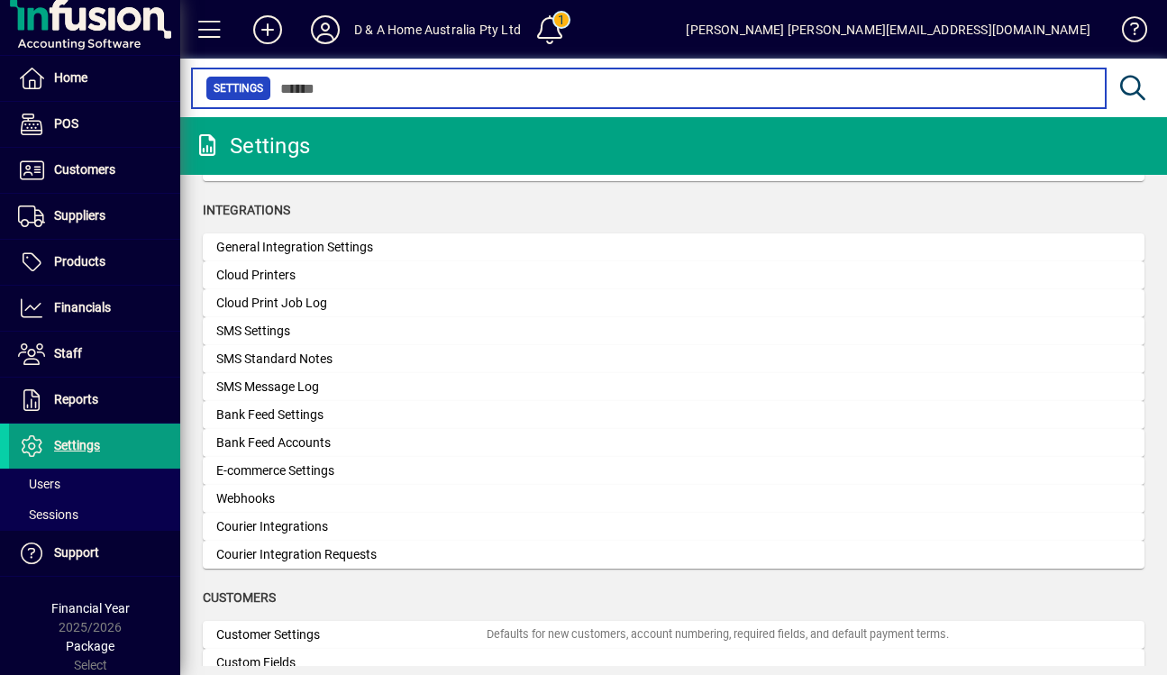
scroll to position [614, 0]
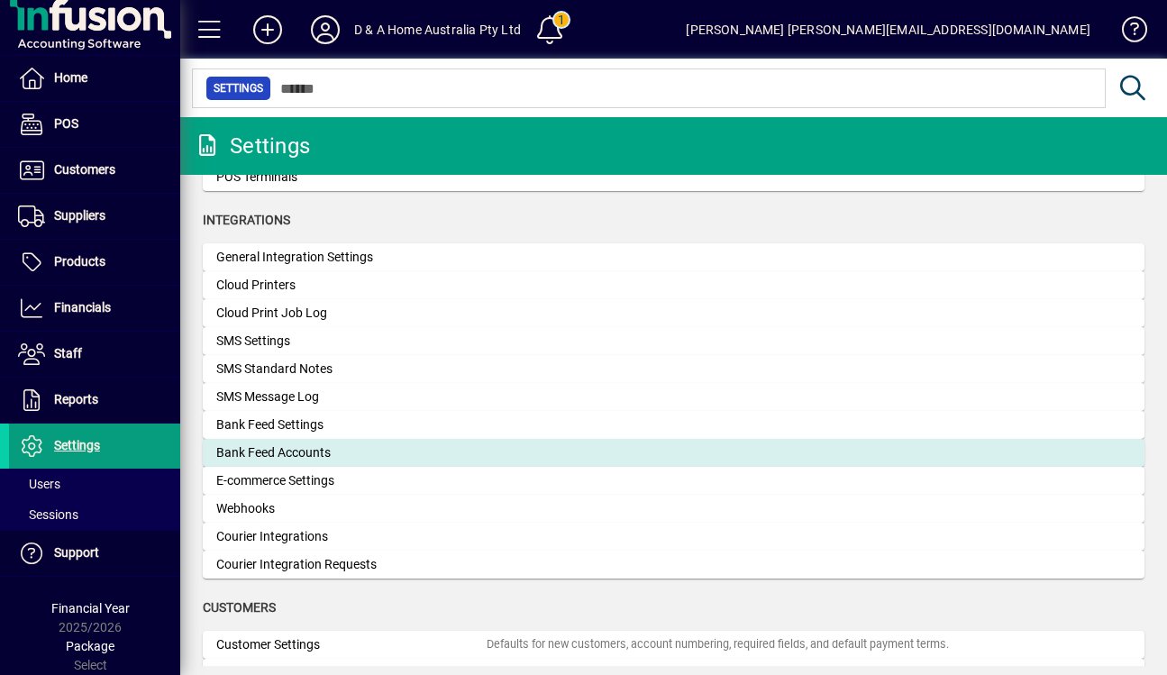
click at [334, 454] on div "Bank Feed Accounts" at bounding box center [351, 452] width 270 height 19
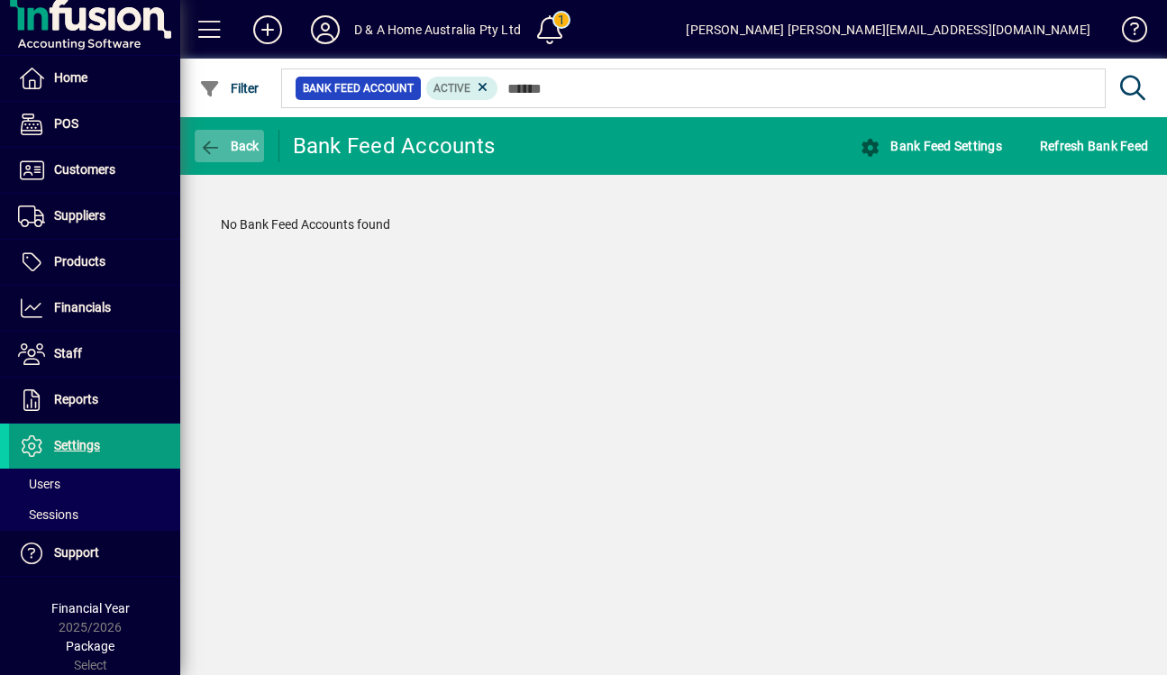
click at [247, 145] on span "Back" at bounding box center [229, 146] width 60 height 14
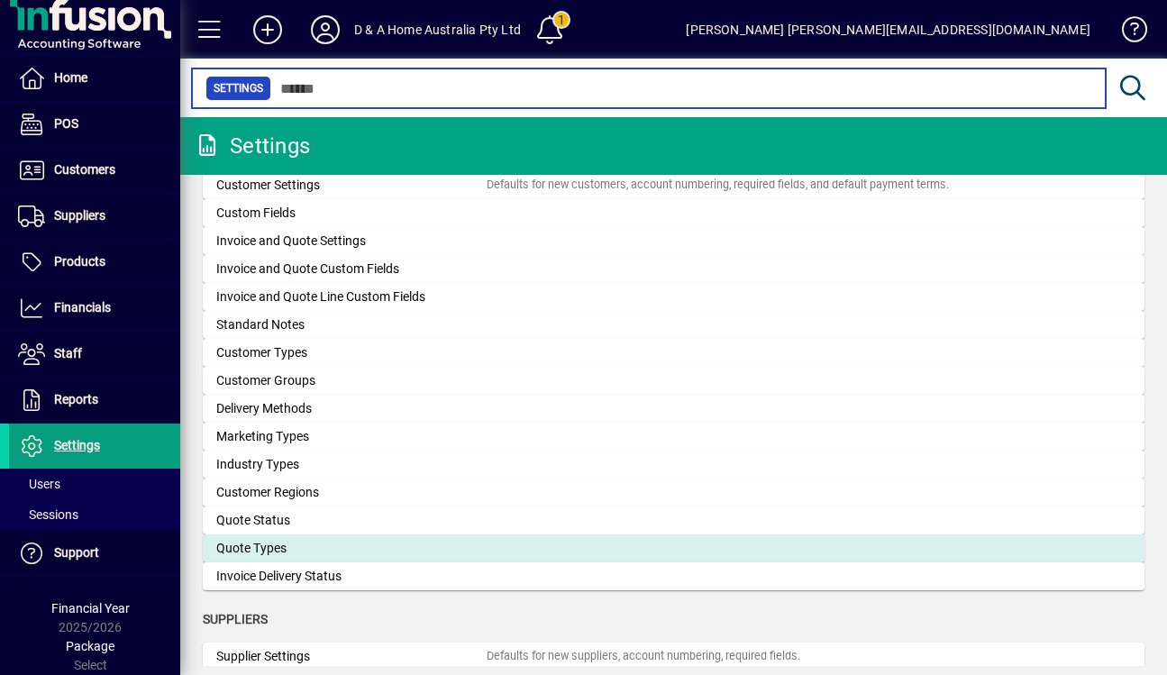
scroll to position [1066, 0]
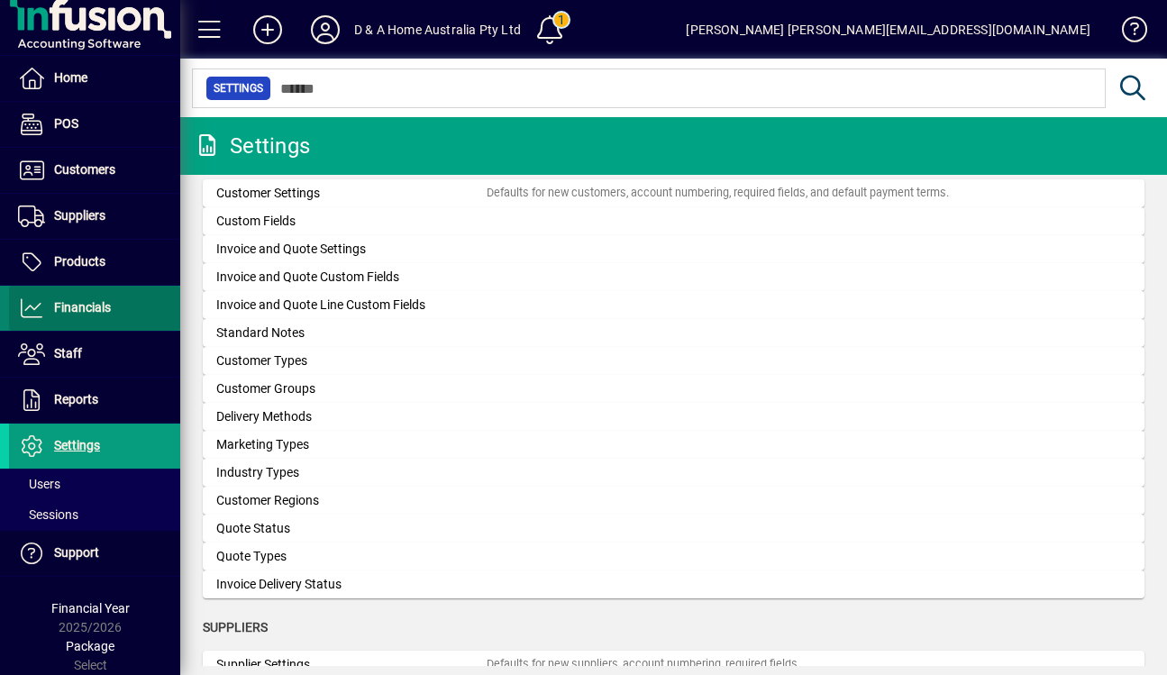
click at [132, 318] on span at bounding box center [94, 307] width 171 height 43
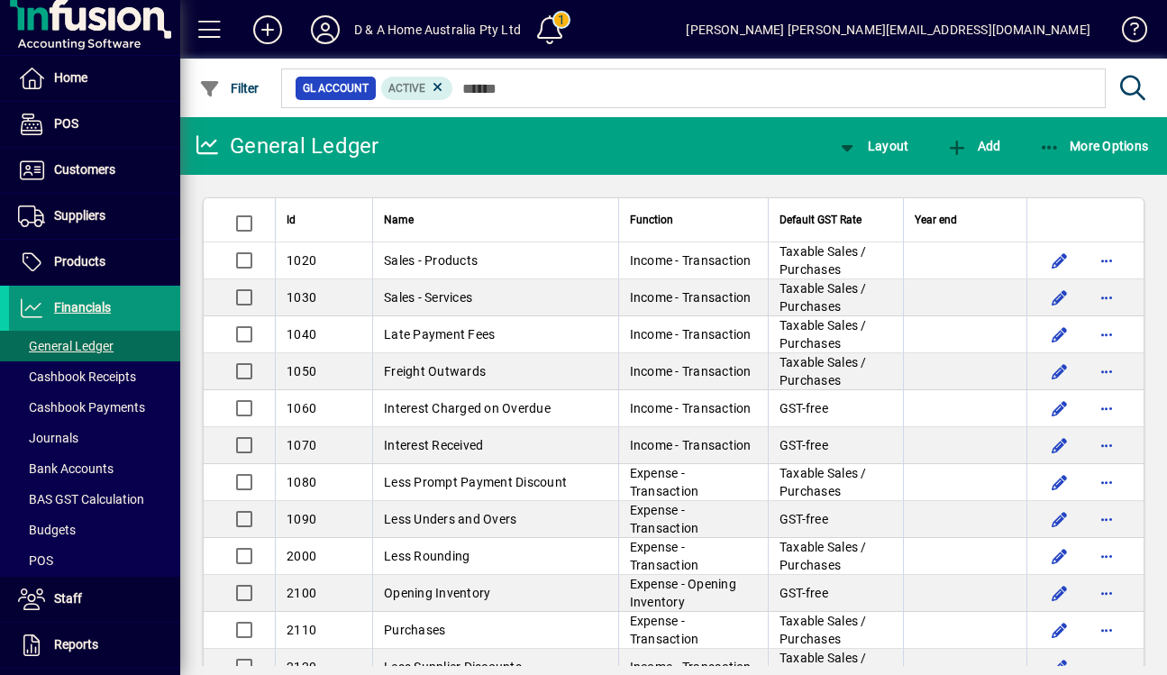
click at [132, 318] on span at bounding box center [94, 307] width 171 height 43
click at [94, 466] on span "Bank Accounts" at bounding box center [65, 468] width 95 height 14
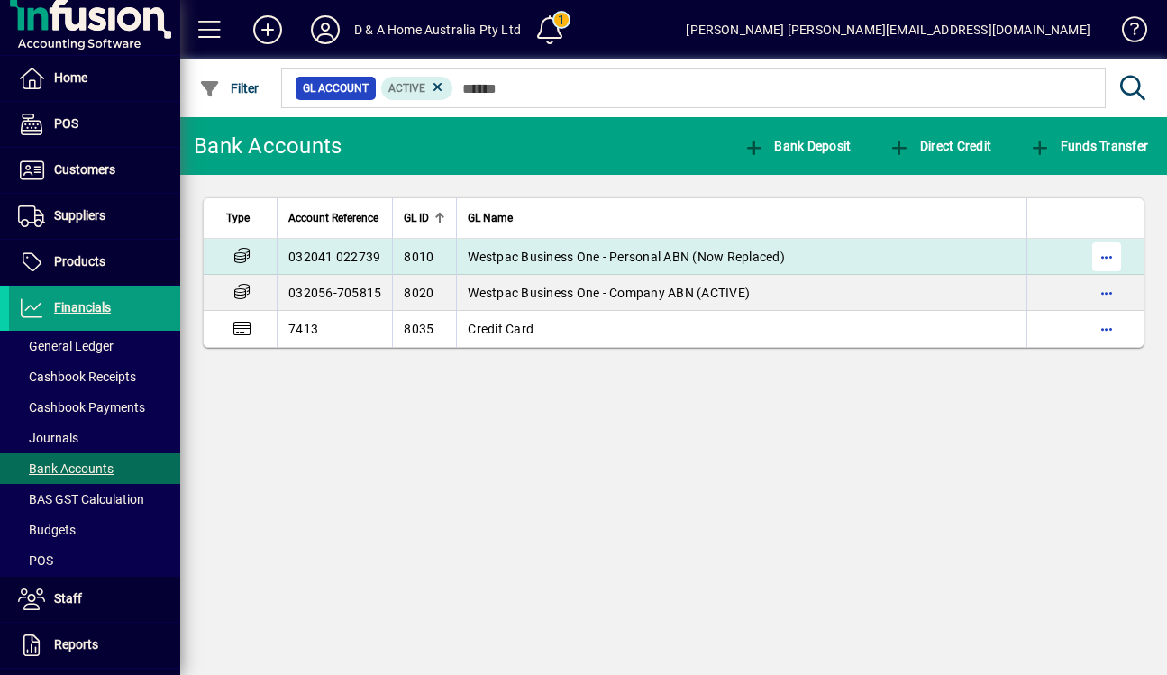
click at [1115, 257] on span "button" at bounding box center [1106, 256] width 43 height 43
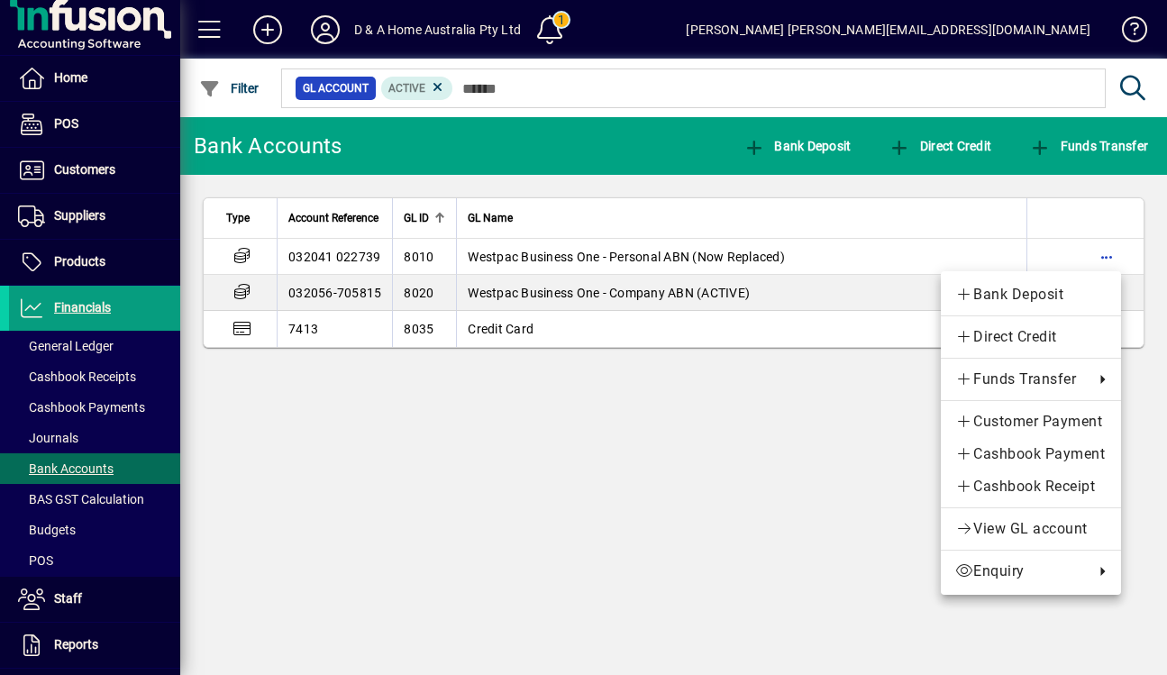
click at [1103, 191] on div at bounding box center [583, 337] width 1167 height 675
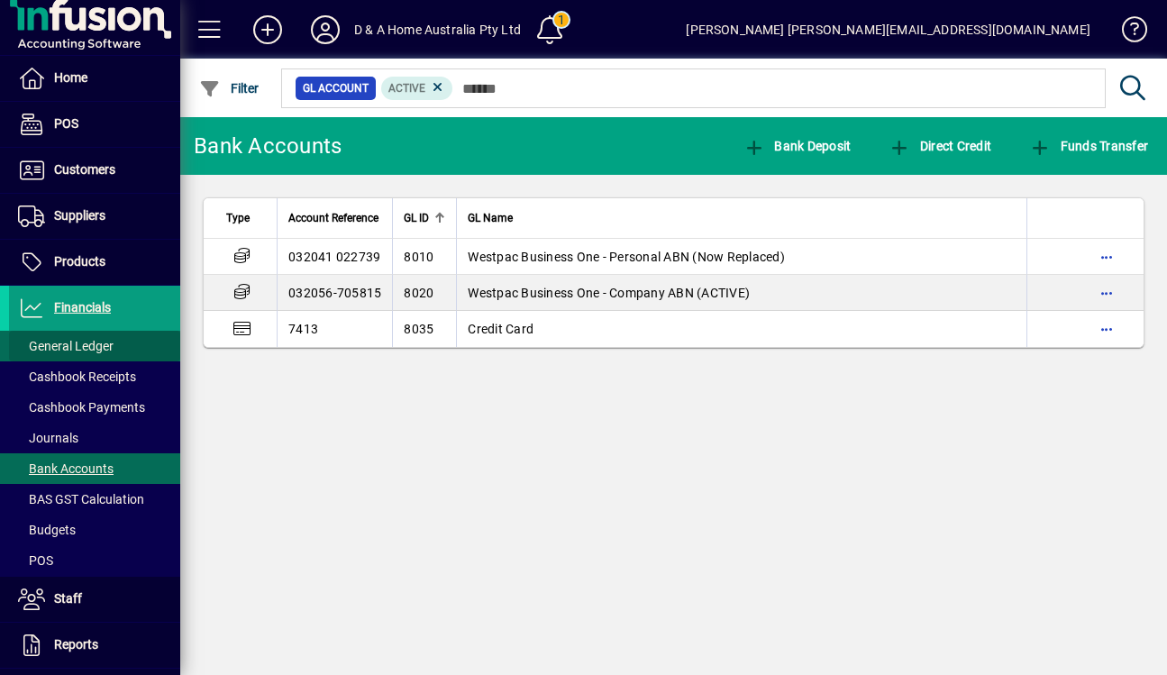
click at [125, 341] on span at bounding box center [94, 345] width 171 height 43
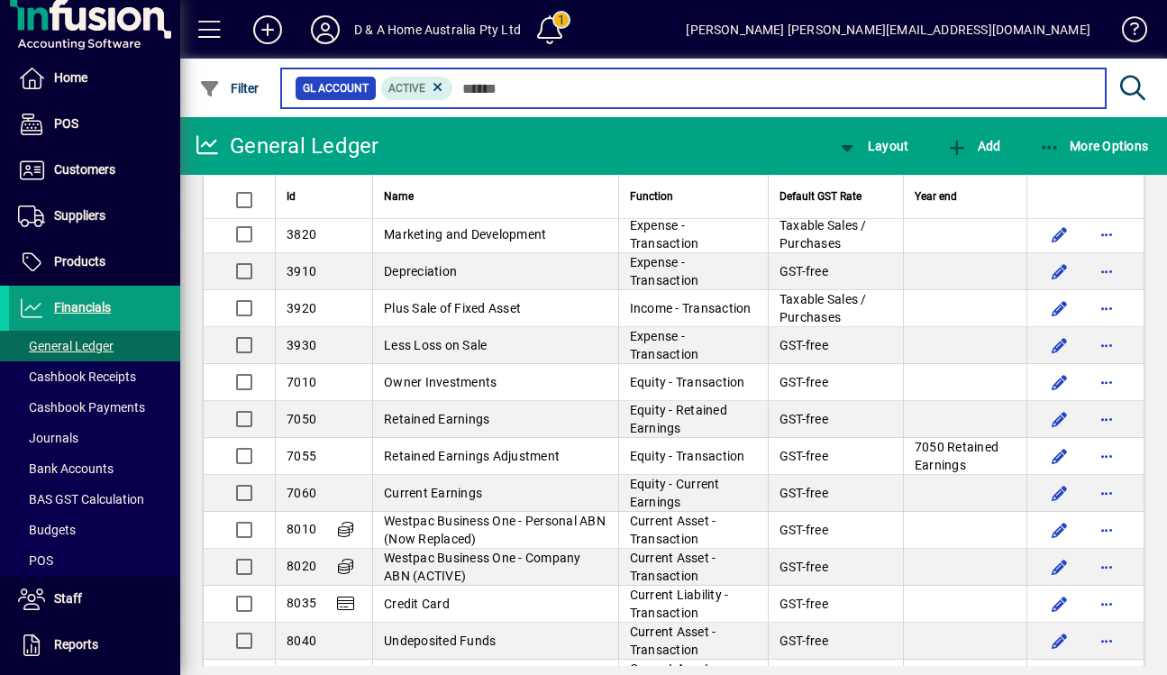
scroll to position [2129, 0]
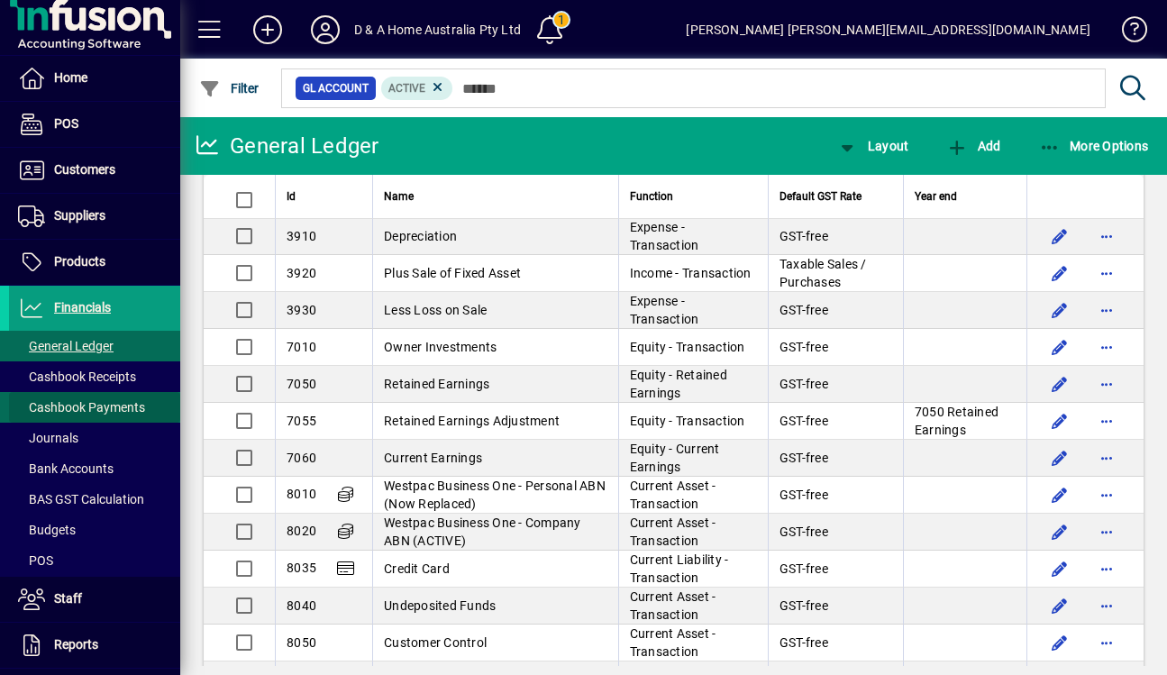
click at [97, 408] on span "Cashbook Payments" at bounding box center [81, 407] width 127 height 14
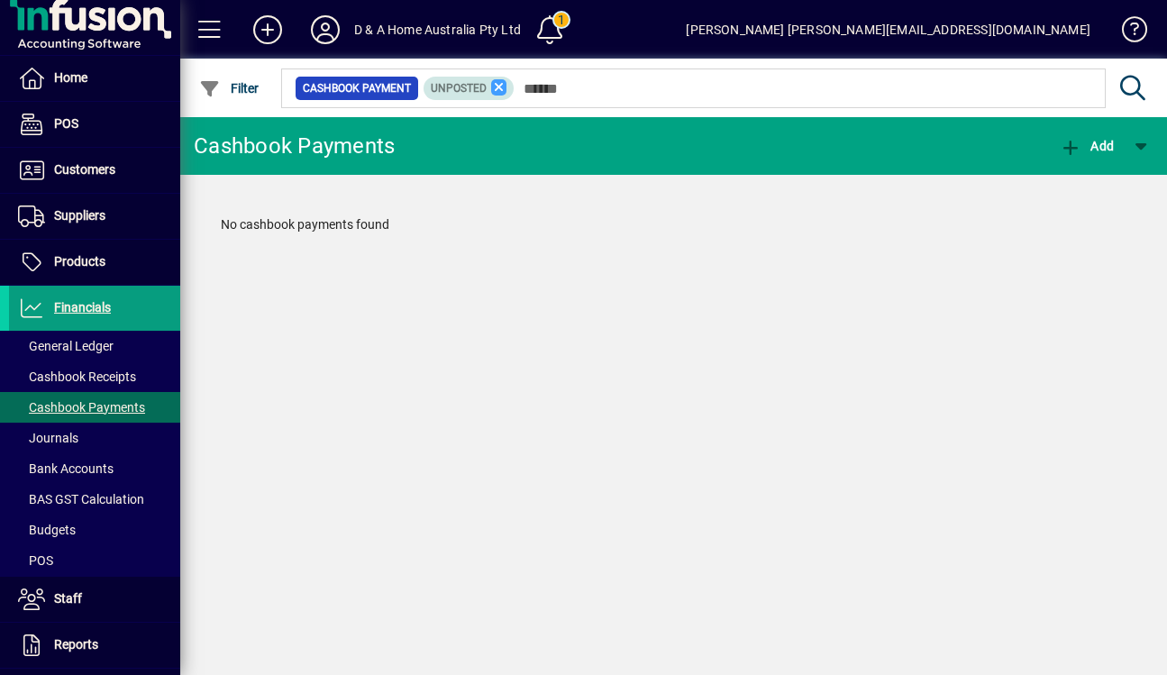
click at [501, 90] on icon at bounding box center [499, 87] width 16 height 16
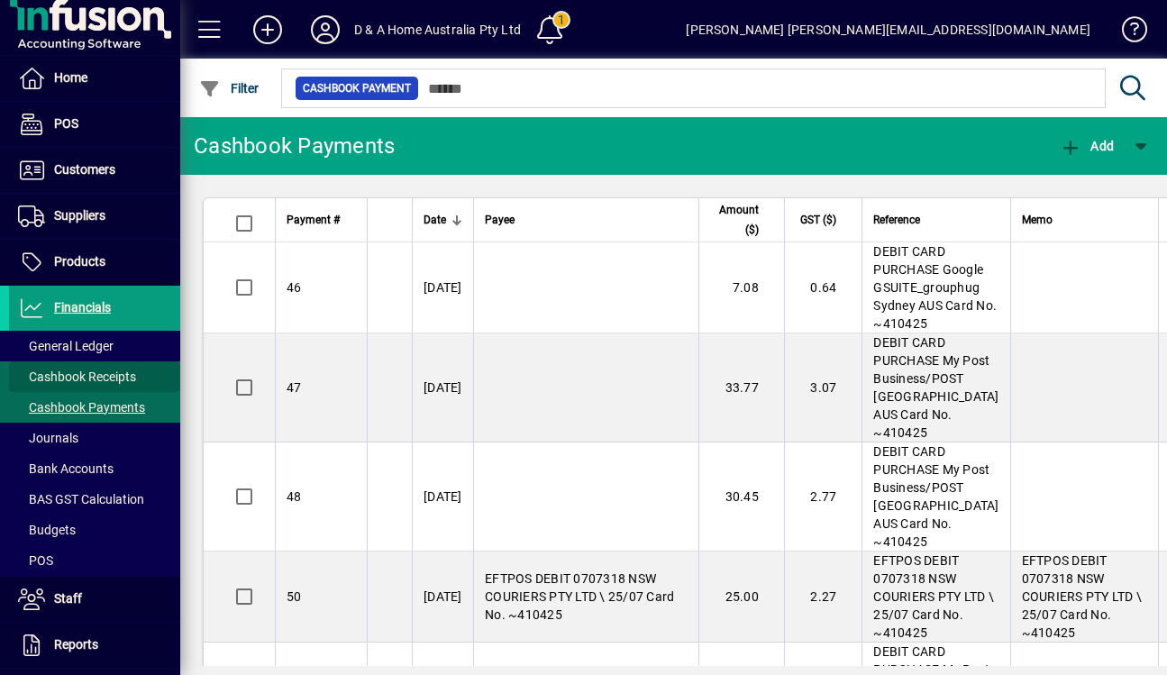
click at [141, 369] on span at bounding box center [94, 376] width 171 height 43
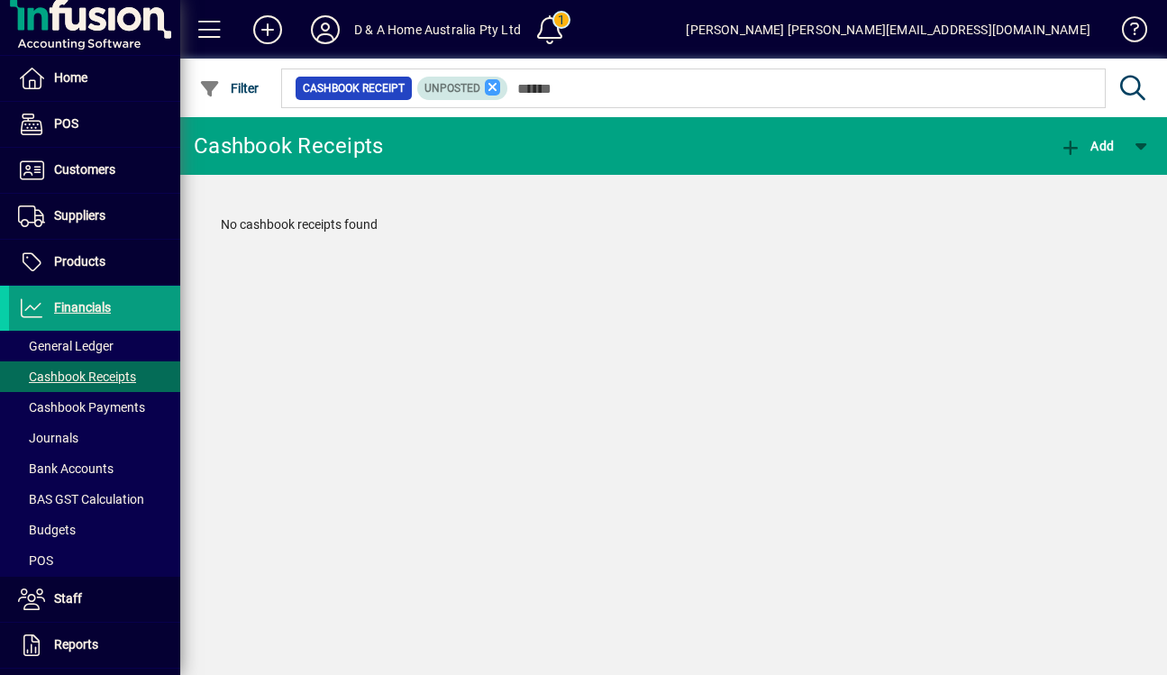
click at [488, 83] on icon at bounding box center [493, 87] width 16 height 16
